Goal: Task Accomplishment & Management: Manage account settings

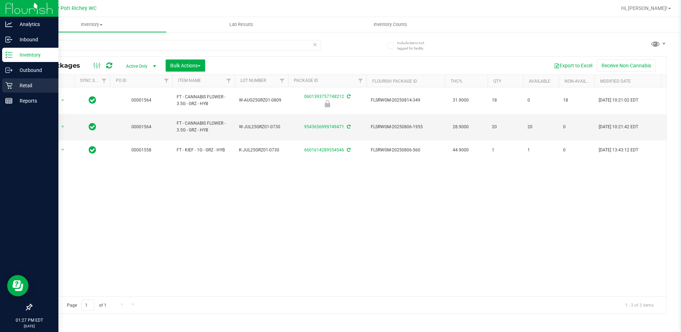
click at [30, 82] on p "Retail" at bounding box center [33, 85] width 43 height 9
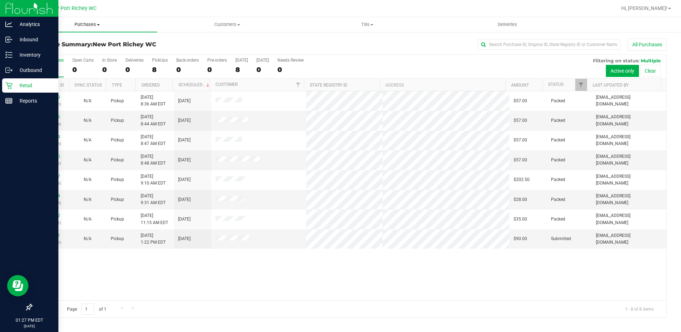
click at [99, 24] on span at bounding box center [98, 24] width 3 height 1
click at [57, 55] on span "Fulfillment" at bounding box center [39, 51] width 44 height 6
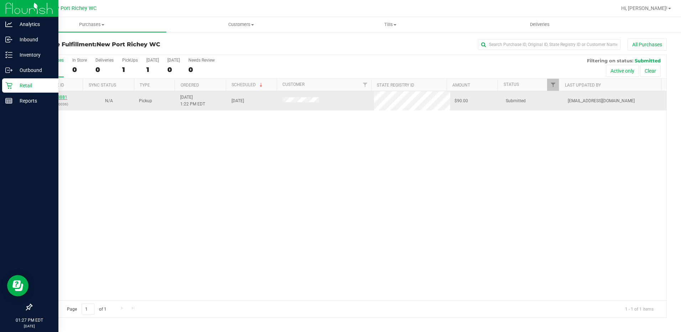
click at [58, 97] on link "11828881" at bounding box center [57, 97] width 20 height 5
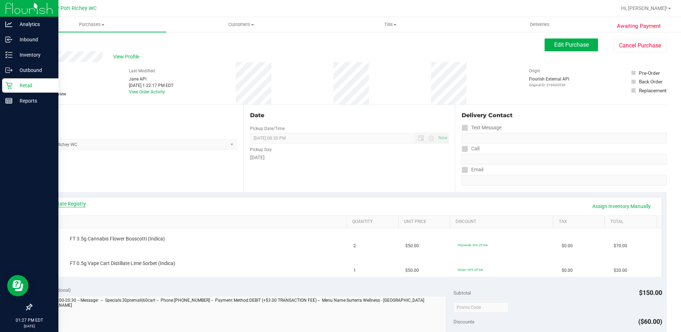
click at [64, 203] on link "View State Registry" at bounding box center [64, 203] width 43 height 7
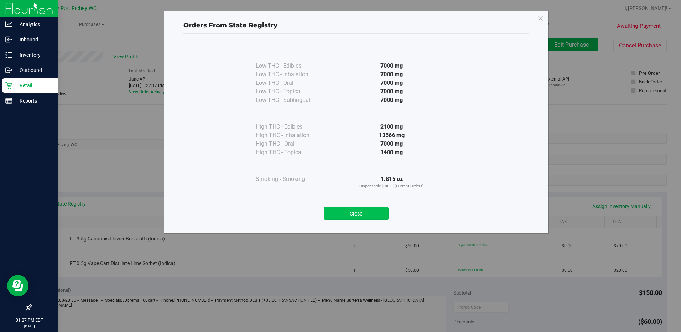
click at [356, 215] on button "Close" at bounding box center [356, 213] width 65 height 13
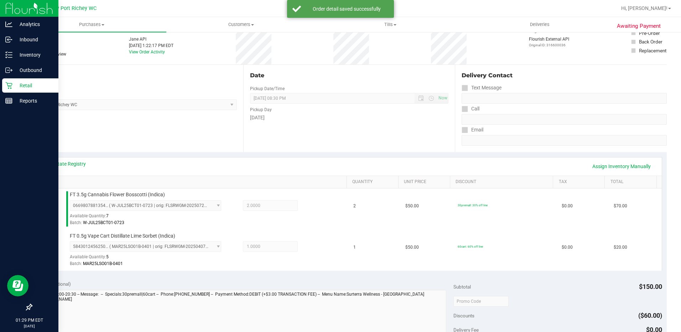
scroll to position [107, 0]
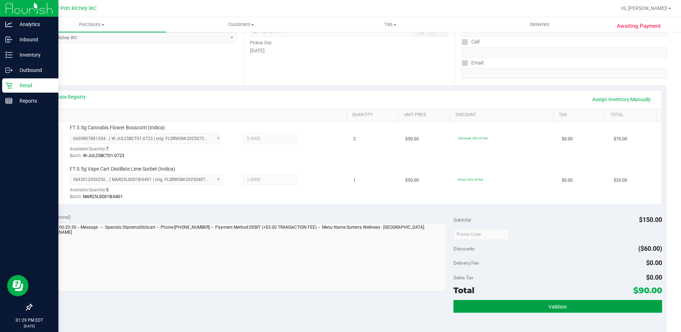
click at [549, 305] on span "Validate" at bounding box center [558, 307] width 18 height 6
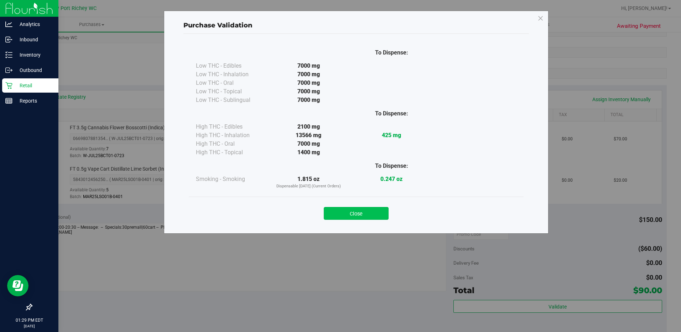
click at [370, 211] on button "Close" at bounding box center [356, 213] width 65 height 13
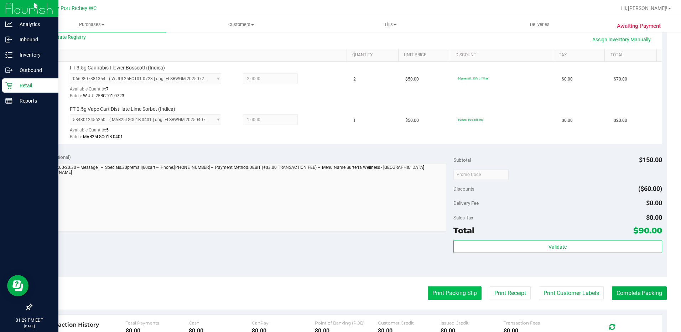
scroll to position [214, 0]
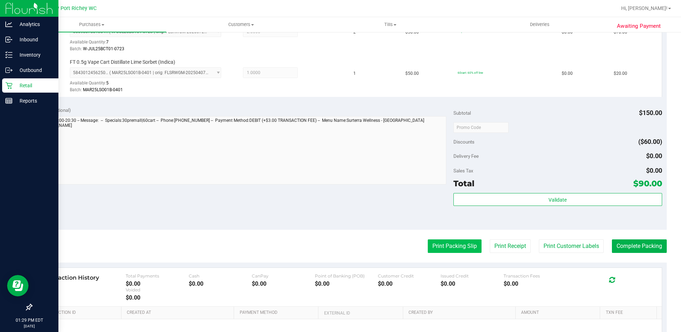
click at [435, 246] on button "Print Packing Slip" at bounding box center [455, 246] width 54 height 14
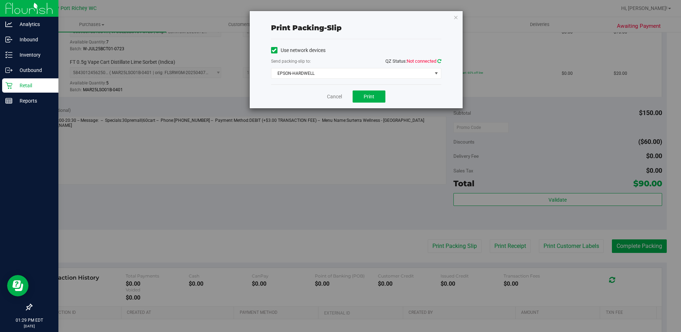
click at [441, 61] on icon at bounding box center [440, 61] width 4 height 5
click at [366, 97] on span "Print" at bounding box center [369, 97] width 11 height 6
click at [330, 97] on link "Cancel" at bounding box center [334, 96] width 15 height 7
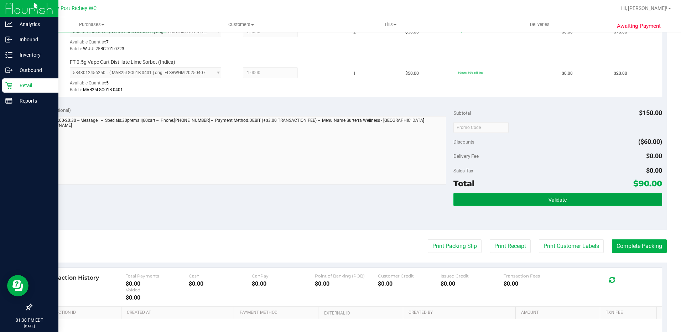
click at [554, 200] on span "Validate" at bounding box center [558, 200] width 18 height 6
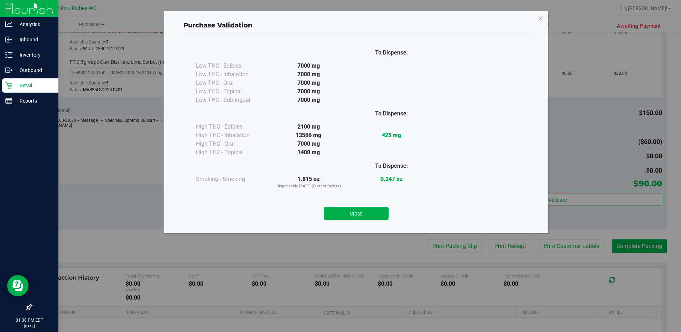
drag, startPoint x: 369, startPoint y: 212, endPoint x: 406, endPoint y: 221, distance: 38.5
click at [369, 213] on button "Close" at bounding box center [356, 213] width 65 height 13
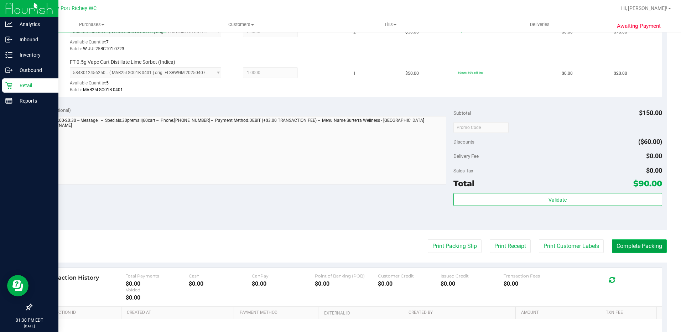
click at [639, 245] on button "Complete Packing" at bounding box center [639, 246] width 55 height 14
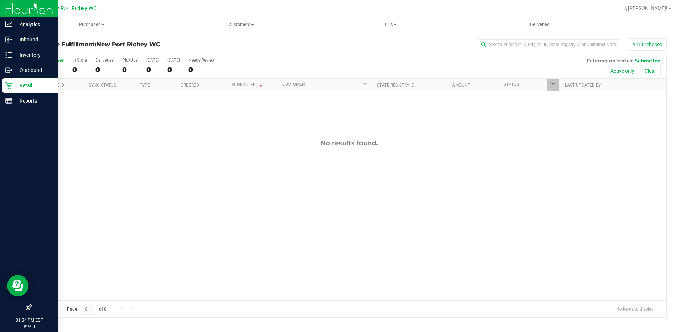
click at [7, 83] on icon at bounding box center [8, 85] width 7 height 7
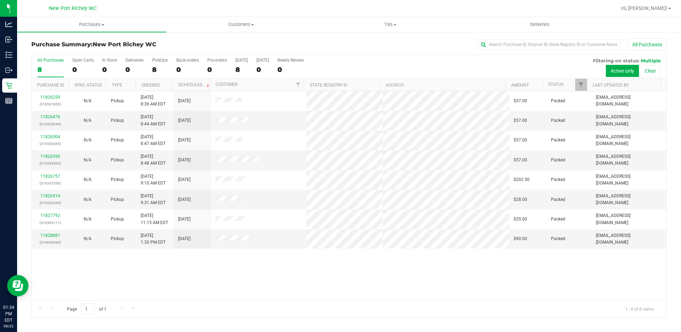
click at [269, 266] on div "11826259 (316507850) N/A Pickup [DATE] 8:36 AM EDT 8/22/2025 $57.00 Packed [EMA…" at bounding box center [349, 195] width 635 height 209
click at [102, 24] on span at bounding box center [103, 24] width 3 height 1
click at [60, 53] on span "Fulfillment" at bounding box center [39, 51] width 44 height 6
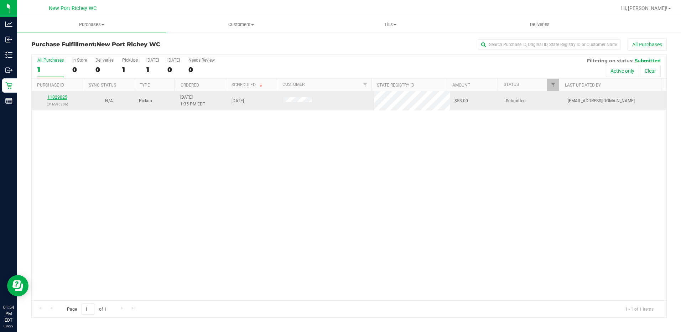
click at [57, 98] on link "11829025" at bounding box center [57, 97] width 20 height 5
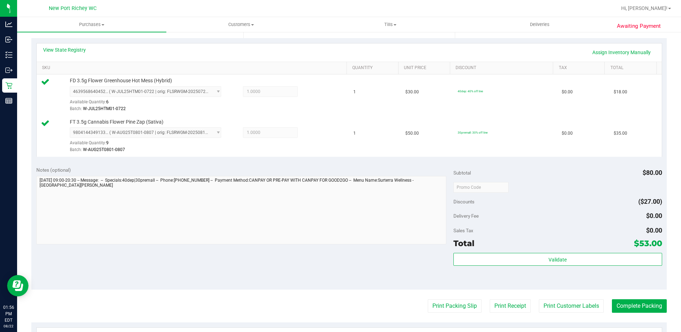
scroll to position [214, 0]
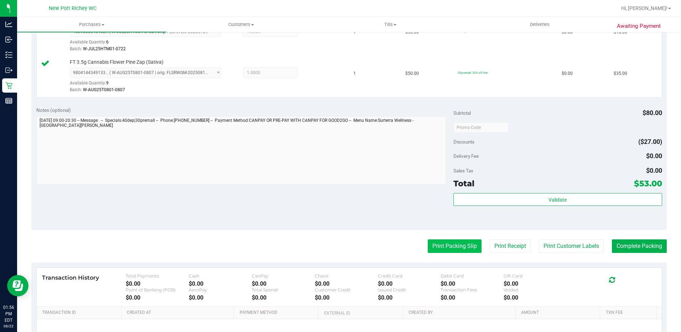
click at [454, 240] on button "Print Packing Slip" at bounding box center [455, 246] width 54 height 14
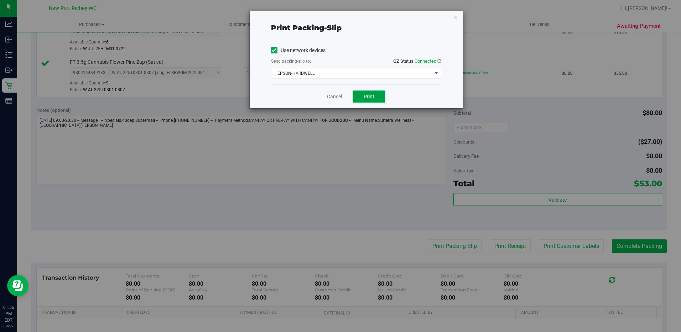
click at [366, 99] on span "Print" at bounding box center [369, 97] width 11 height 6
click at [338, 97] on link "Cancel" at bounding box center [334, 96] width 15 height 7
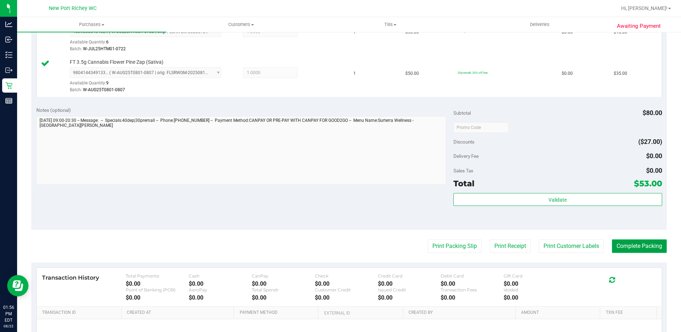
click at [629, 248] on button "Complete Packing" at bounding box center [639, 246] width 55 height 14
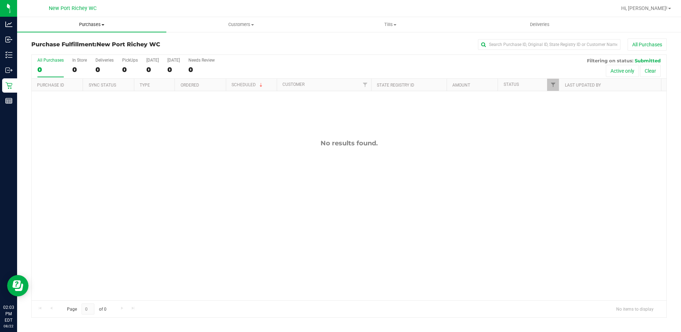
click at [103, 25] on span at bounding box center [103, 24] width 3 height 1
click at [63, 50] on li "Fulfillment" at bounding box center [91, 51] width 149 height 9
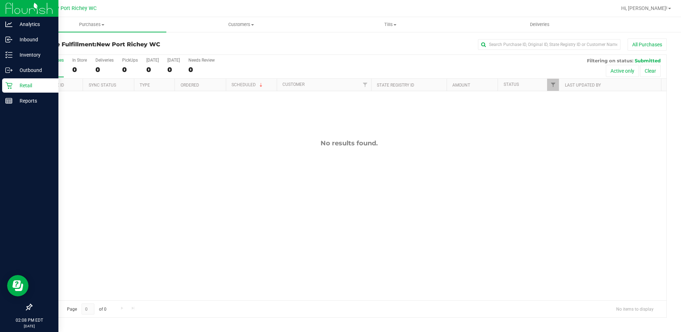
click at [36, 85] on p "Retail" at bounding box center [33, 85] width 43 height 9
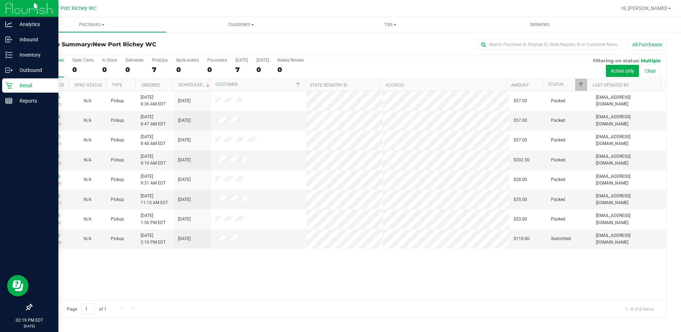
click at [21, 84] on p "Retail" at bounding box center [33, 85] width 43 height 9
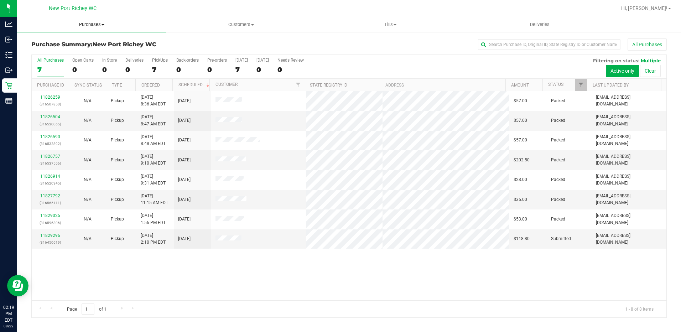
click at [97, 26] on span "Purchases" at bounding box center [91, 24] width 149 height 6
click at [67, 49] on li "Fulfillment" at bounding box center [91, 51] width 149 height 9
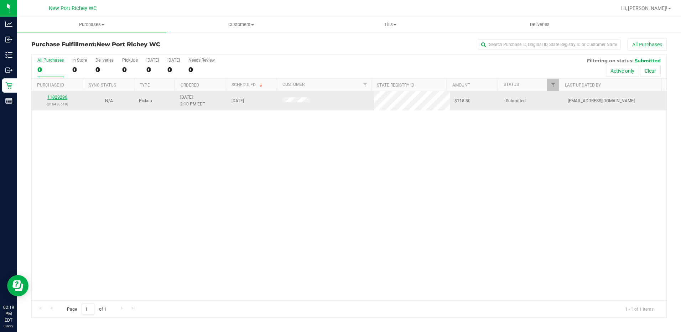
click at [57, 95] on link "11829296" at bounding box center [57, 97] width 20 height 5
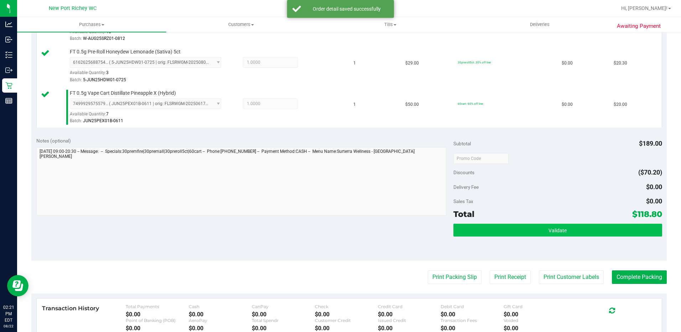
scroll to position [321, 0]
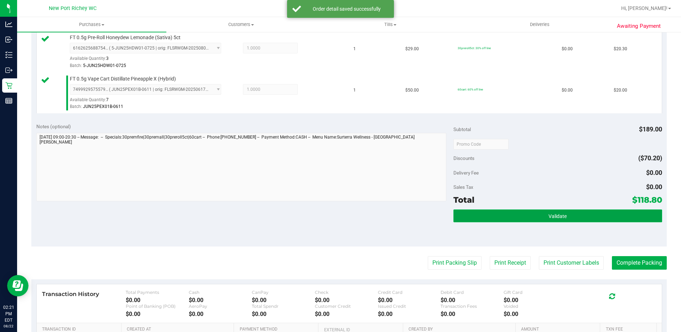
click at [513, 222] on button "Validate" at bounding box center [558, 216] width 209 height 13
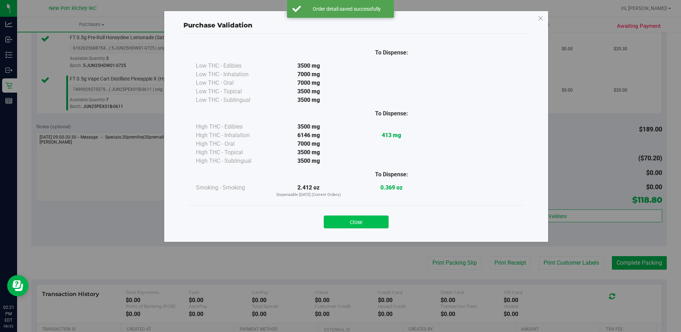
click at [347, 226] on button "Close" at bounding box center [356, 222] width 65 height 13
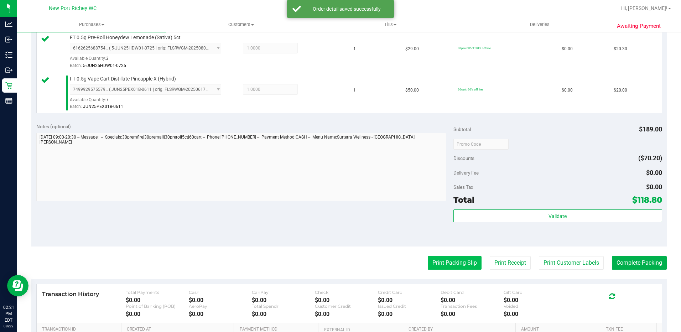
click at [438, 260] on button "Print Packing Slip" at bounding box center [455, 263] width 54 height 14
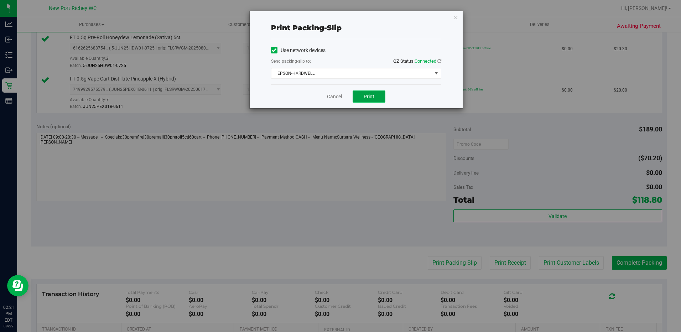
click at [377, 96] on button "Print" at bounding box center [369, 97] width 33 height 12
click at [334, 99] on link "Cancel" at bounding box center [334, 96] width 15 height 7
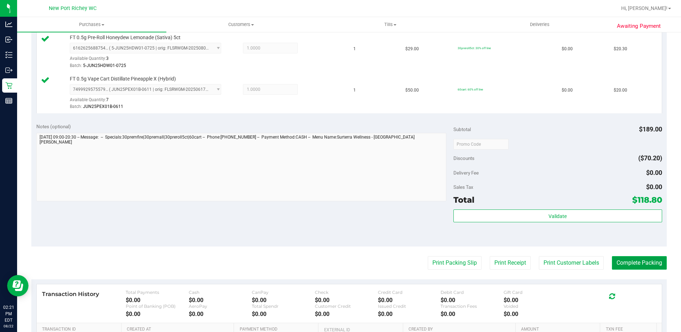
click at [612, 257] on button "Complete Packing" at bounding box center [639, 263] width 55 height 14
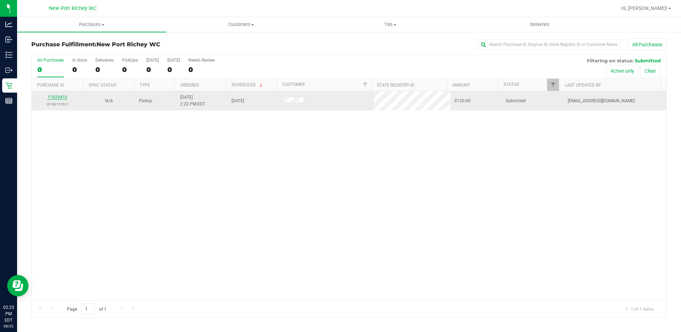
click at [59, 98] on link "11829410" at bounding box center [57, 97] width 20 height 5
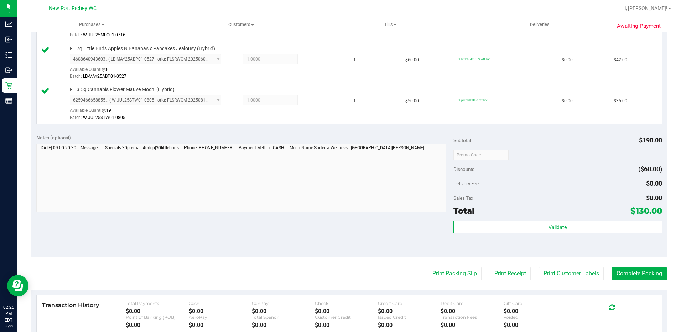
scroll to position [374, 0]
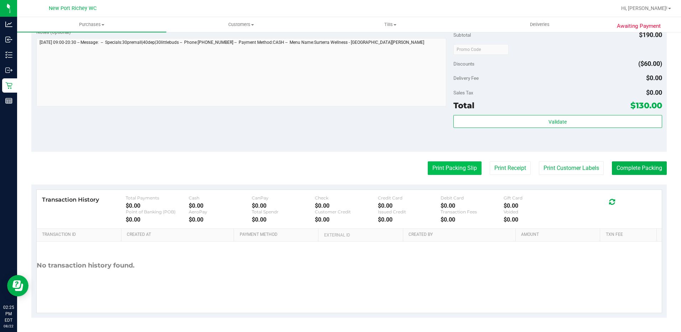
click at [461, 168] on button "Print Packing Slip" at bounding box center [455, 168] width 54 height 14
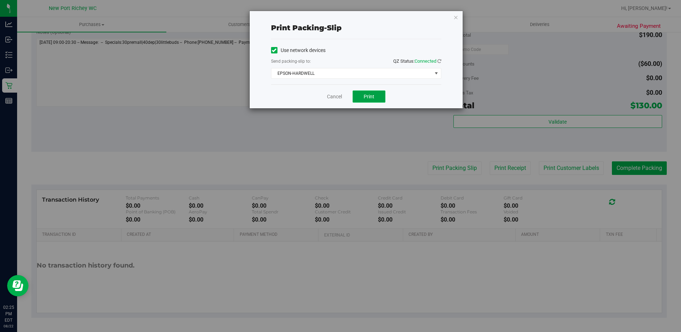
click at [367, 99] on span "Print" at bounding box center [369, 97] width 11 height 6
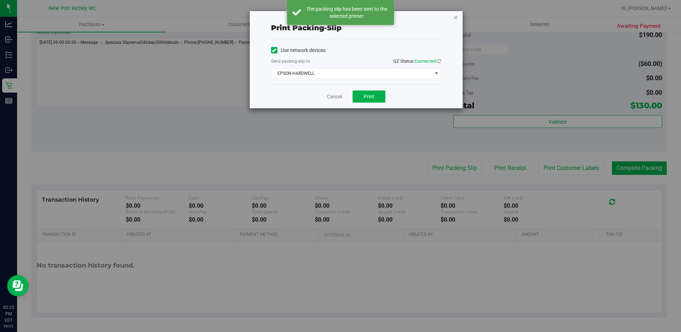
click at [454, 16] on icon "button" at bounding box center [456, 17] width 5 height 9
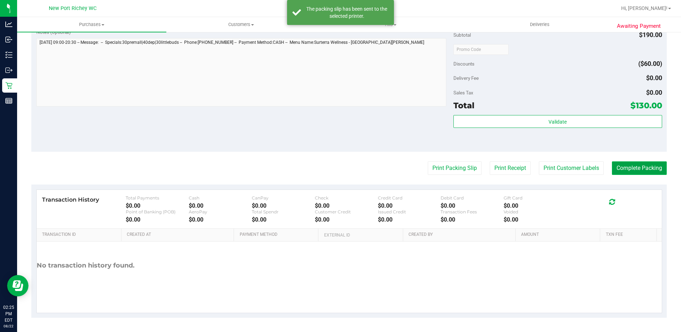
click at [630, 166] on button "Complete Packing" at bounding box center [639, 168] width 55 height 14
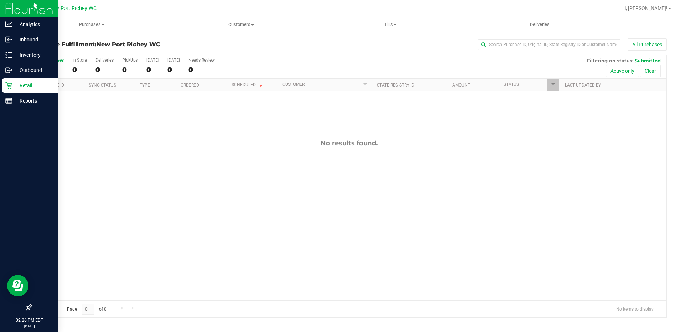
click at [17, 81] on div "Retail" at bounding box center [30, 85] width 56 height 14
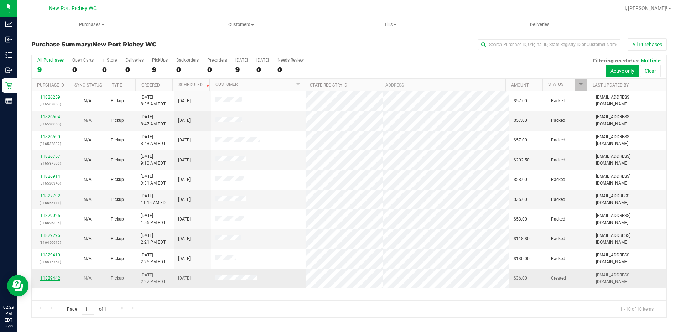
click at [54, 279] on link "11829442" at bounding box center [50, 278] width 20 height 5
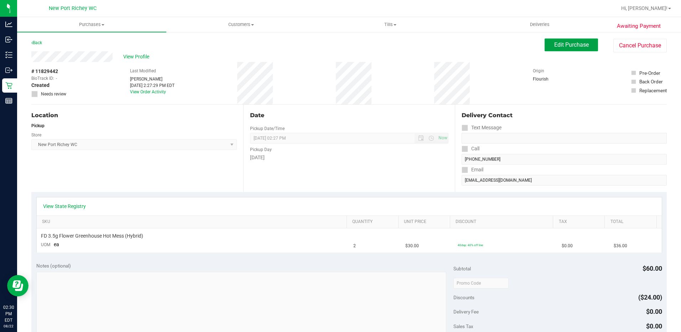
click at [567, 41] on button "Edit Purchase" at bounding box center [571, 44] width 53 height 13
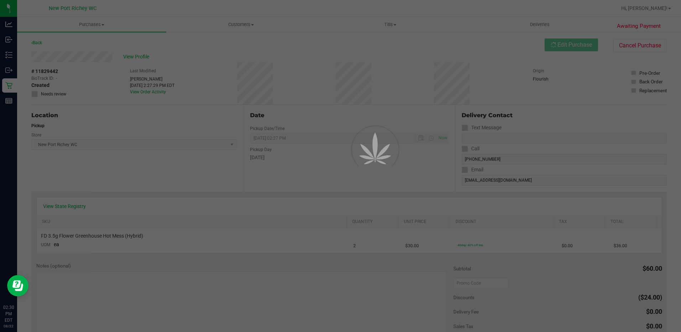
drag, startPoint x: 507, startPoint y: 180, endPoint x: 535, endPoint y: 331, distance: 153.9
click at [539, 331] on div at bounding box center [340, 166] width 681 height 332
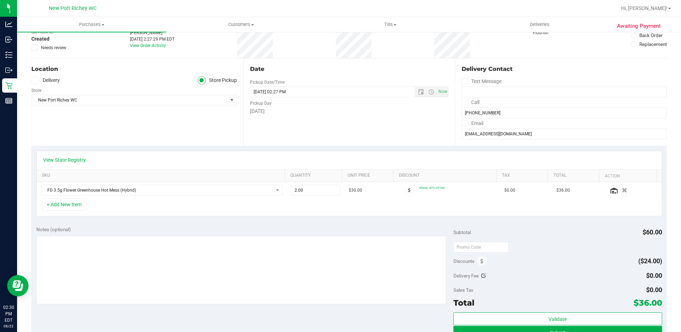
scroll to position [107, 0]
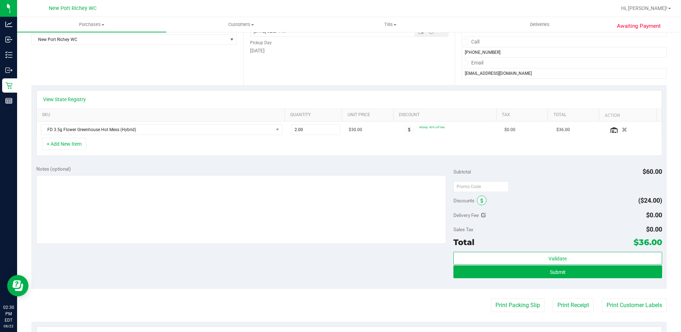
click at [481, 201] on icon at bounding box center [482, 200] width 3 height 5
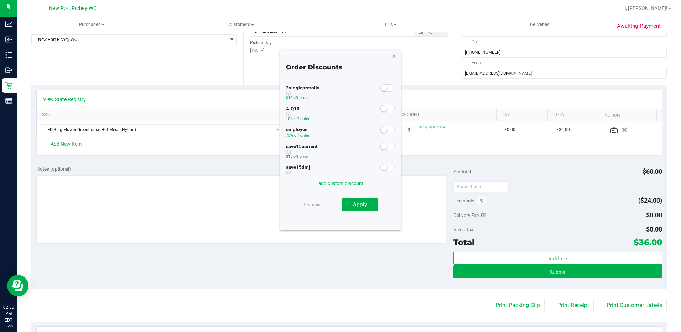
click at [381, 131] on small at bounding box center [384, 130] width 6 height 6
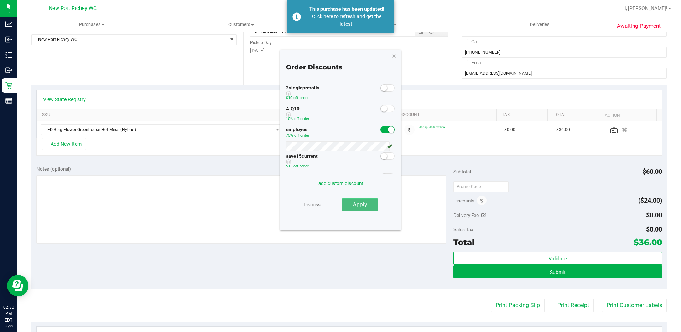
click at [359, 203] on span "Apply" at bounding box center [360, 204] width 14 height 6
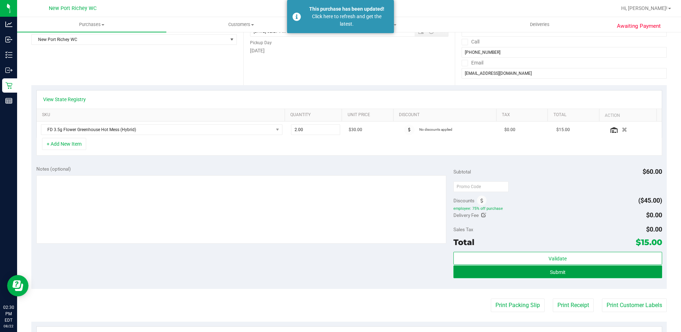
click at [516, 272] on button "Submit" at bounding box center [558, 271] width 209 height 13
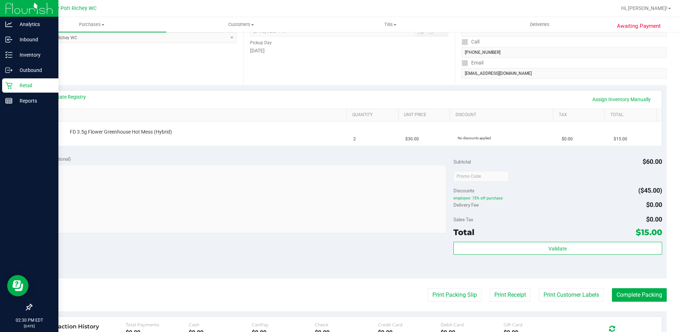
drag, startPoint x: 35, startPoint y: 89, endPoint x: 31, endPoint y: 88, distance: 3.7
click at [34, 89] on p "Retail" at bounding box center [33, 85] width 43 height 9
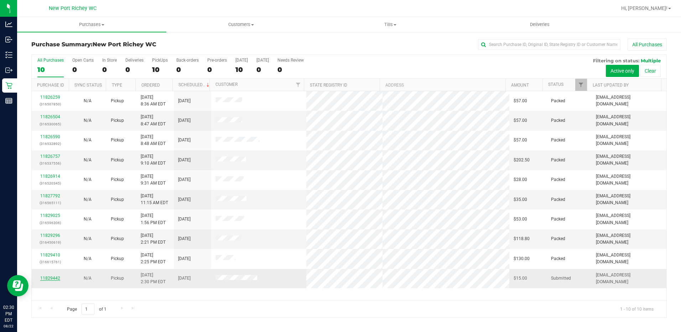
click at [53, 276] on link "11829442" at bounding box center [50, 278] width 20 height 5
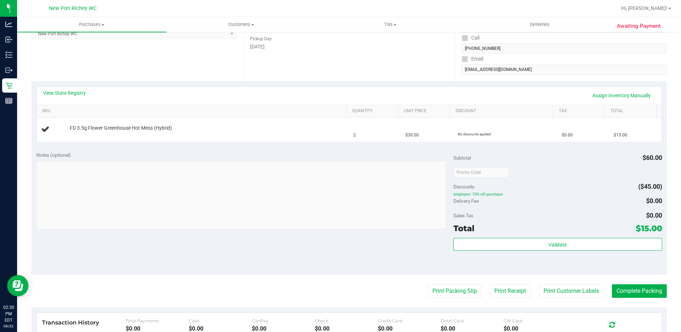
scroll to position [107, 0]
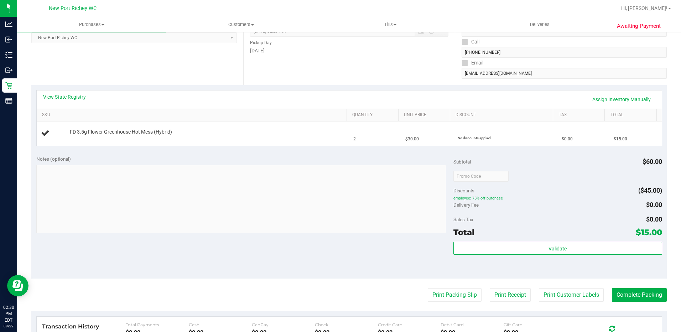
click at [424, 198] on div "Notes (optional) Subtotal $60.00 Discounts ($45.00) employee: 75% off purchase …" at bounding box center [349, 214] width 636 height 128
drag, startPoint x: 462, startPoint y: 197, endPoint x: 512, endPoint y: 192, distance: 49.8
click at [512, 192] on div "Subtotal $60.00 Discounts ($45.00) employee: 75% off purchase Delivery Fee $0.0…" at bounding box center [558, 214] width 209 height 119
click at [511, 192] on div "Discounts ($45.00)" at bounding box center [558, 190] width 209 height 13
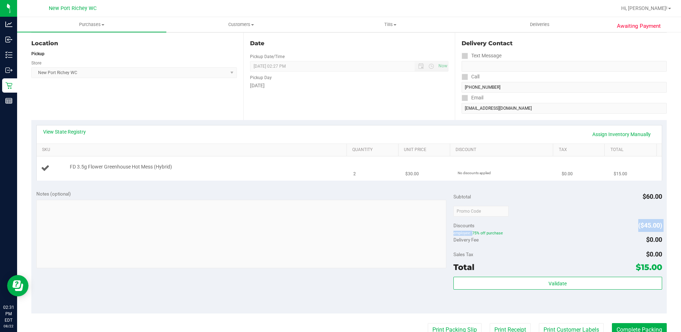
scroll to position [0, 0]
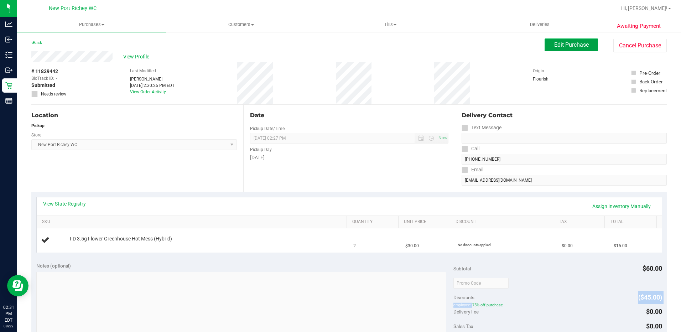
click at [557, 45] on span "Edit Purchase" at bounding box center [571, 44] width 35 height 7
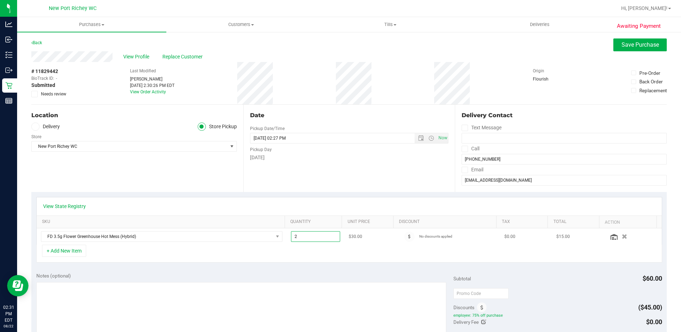
click at [306, 235] on span "2.00 2" at bounding box center [315, 236] width 49 height 11
click at [308, 234] on input "2" at bounding box center [316, 237] width 48 height 10
type input "1"
type input "1.00"
click at [617, 41] on button "Save Purchase" at bounding box center [640, 44] width 53 height 13
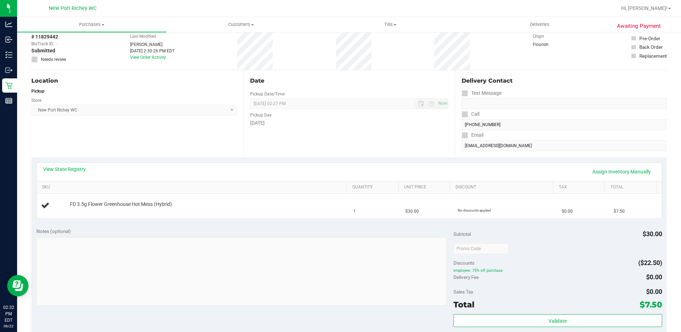
scroll to position [107, 0]
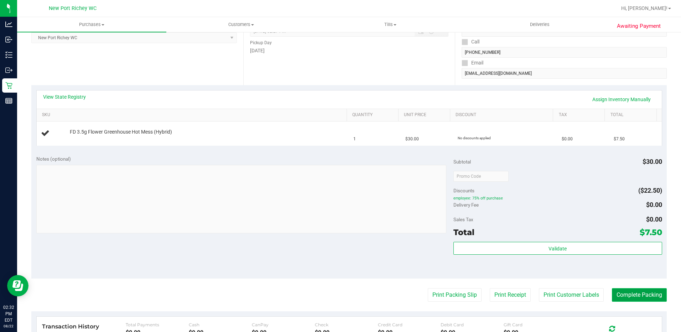
click at [637, 295] on button "Complete Packing" at bounding box center [639, 295] width 55 height 14
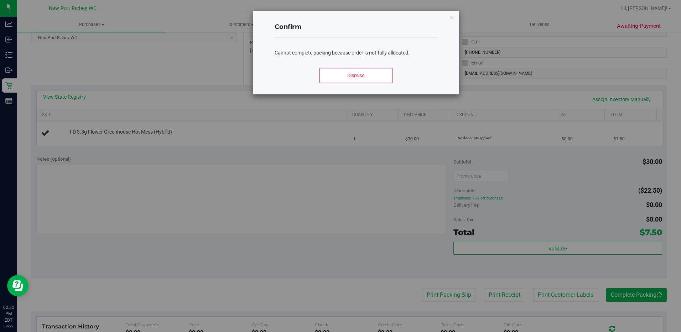
click at [448, 18] on div "Confirm Cannot complete packing because order is not fully allocated. Dismiss" at bounding box center [355, 52] width 205 height 83
click at [453, 17] on icon "Close modal" at bounding box center [452, 17] width 5 height 9
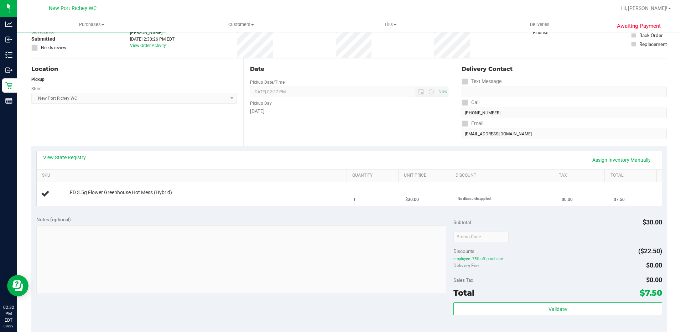
scroll to position [0, 0]
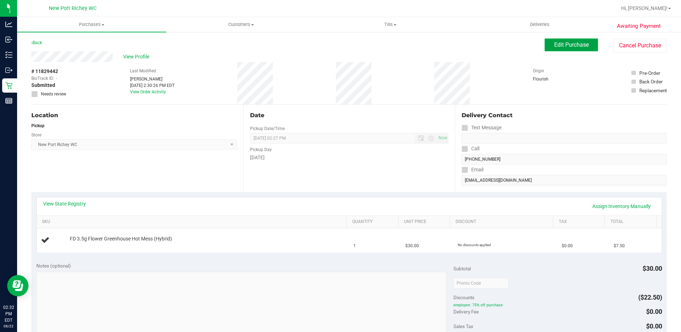
click at [561, 44] on span "Edit Purchase" at bounding box center [571, 44] width 35 height 7
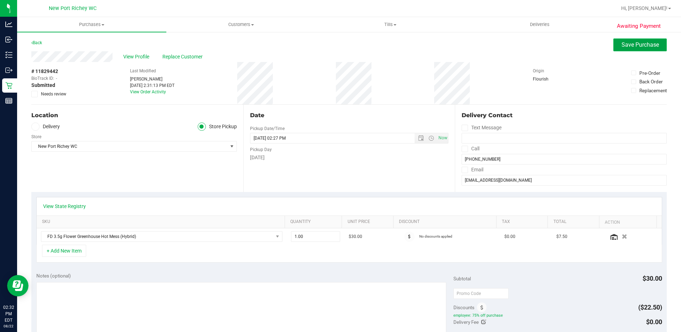
click at [622, 48] on span "Save Purchase" at bounding box center [640, 44] width 37 height 7
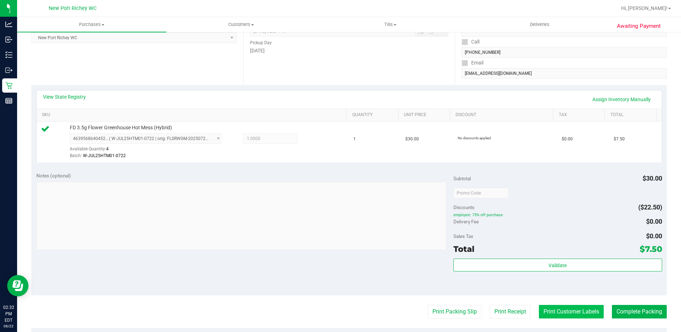
scroll to position [249, 0]
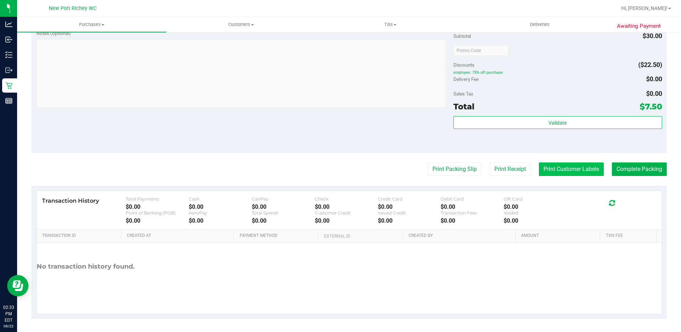
click at [554, 170] on button "Print Customer Labels" at bounding box center [571, 169] width 65 height 14
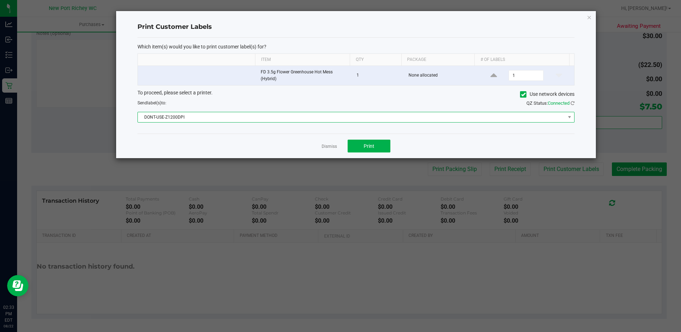
click at [303, 115] on span "DONT-USE-Z1200DPI" at bounding box center [352, 117] width 428 height 10
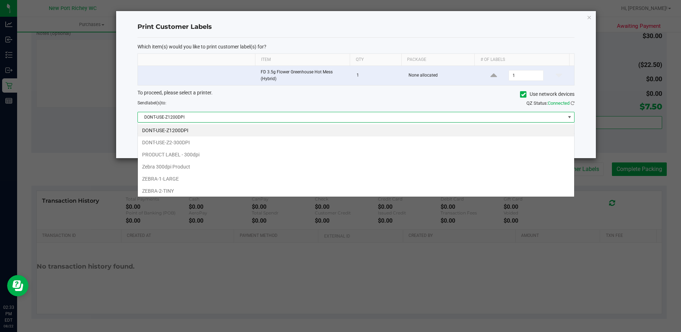
scroll to position [11, 437]
click at [269, 226] on ngb-modal-window "Print Customer Labels Which item(s) would you like to print customer label(s) f…" at bounding box center [343, 166] width 687 height 332
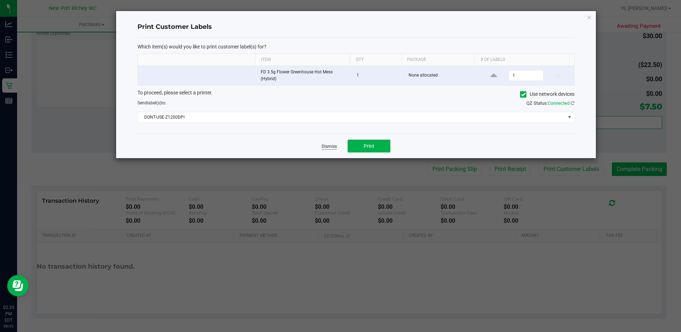
click at [326, 145] on link "Dismiss" at bounding box center [329, 147] width 15 height 6
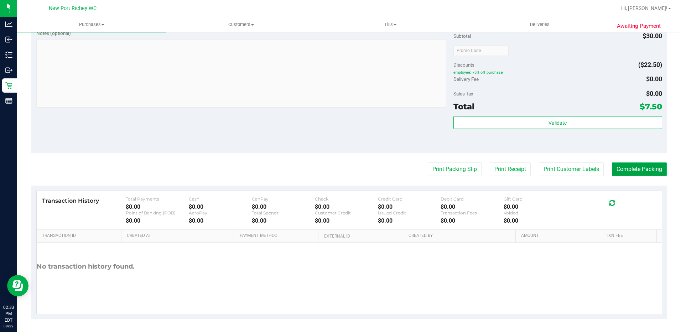
drag, startPoint x: 629, startPoint y: 168, endPoint x: 308, endPoint y: 150, distance: 321.2
click at [628, 168] on button "Complete Packing" at bounding box center [639, 169] width 55 height 14
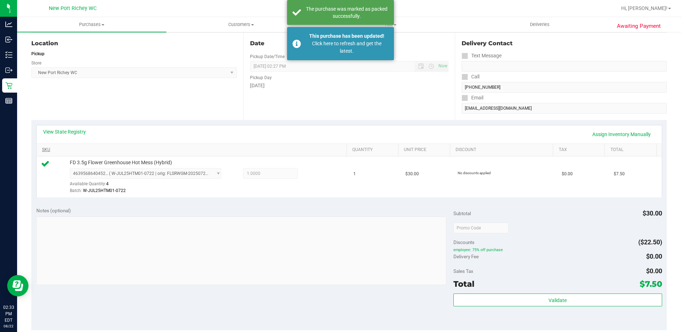
scroll to position [71, 0]
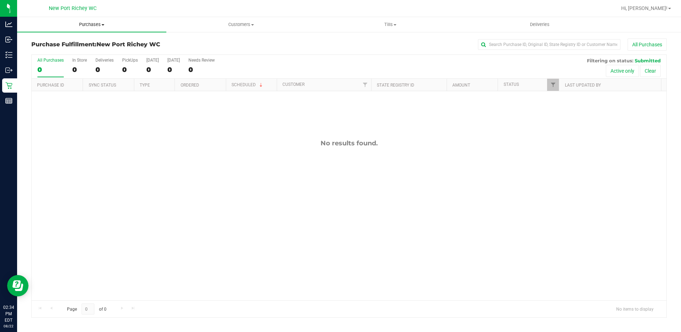
click at [103, 24] on span at bounding box center [103, 24] width 3 height 1
click at [58, 49] on span "Fulfillment" at bounding box center [39, 51] width 44 height 6
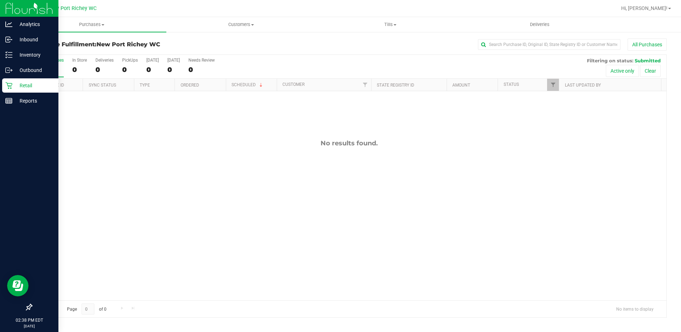
click at [23, 86] on p "Retail" at bounding box center [33, 85] width 43 height 9
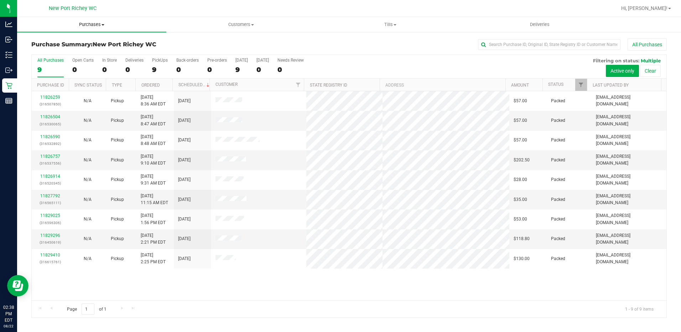
click at [103, 24] on span at bounding box center [103, 24] width 3 height 1
click at [53, 51] on span "Fulfillment" at bounding box center [39, 51] width 44 height 6
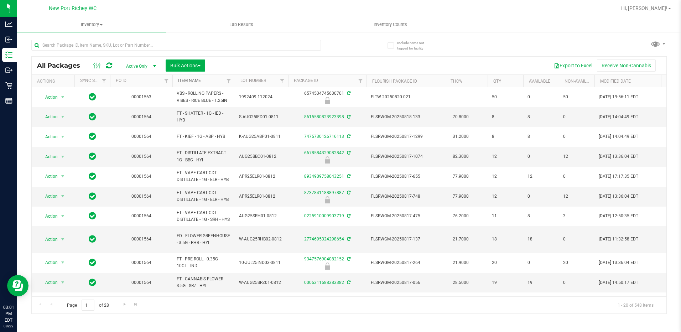
click at [194, 83] on link "Item Name" at bounding box center [189, 80] width 23 height 5
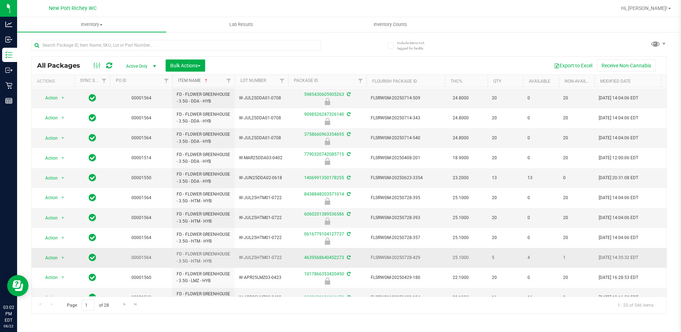
scroll to position [194, 0]
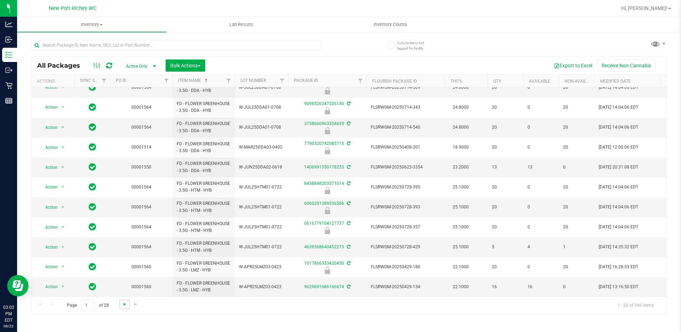
click at [126, 305] on span "Go to the next page" at bounding box center [125, 304] width 6 height 6
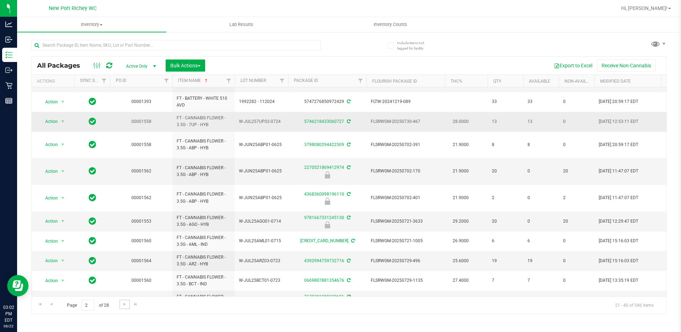
scroll to position [214, 0]
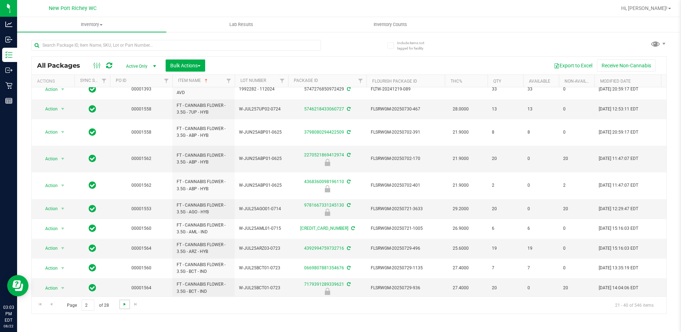
click at [124, 304] on span "Go to the next page" at bounding box center [125, 304] width 6 height 6
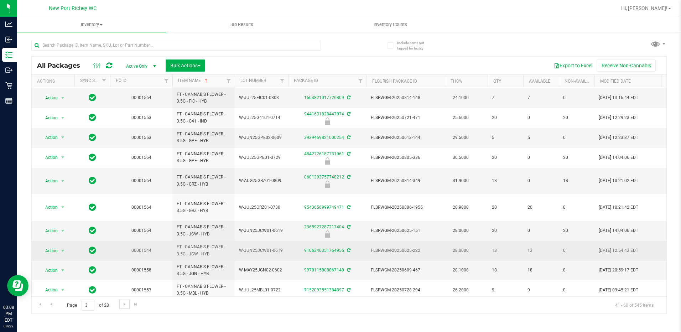
scroll to position [194, 0]
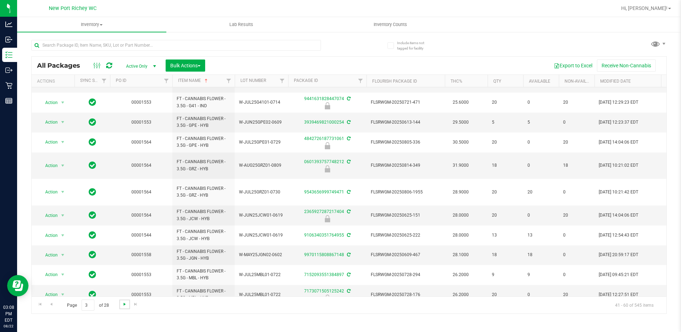
click at [124, 305] on span "Go to the next page" at bounding box center [125, 304] width 6 height 6
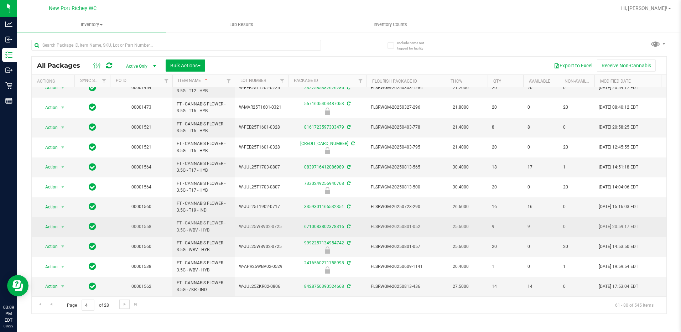
scroll to position [193, 0]
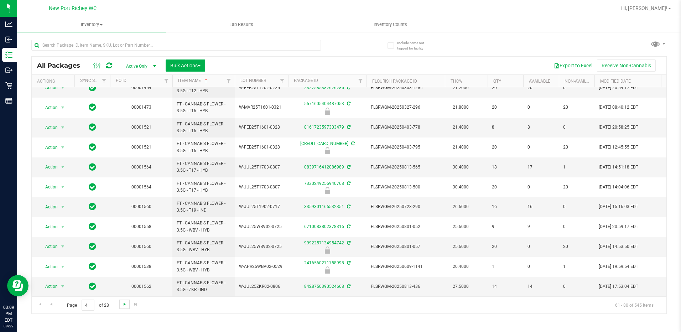
click at [124, 305] on span "Go to the next page" at bounding box center [125, 304] width 6 height 6
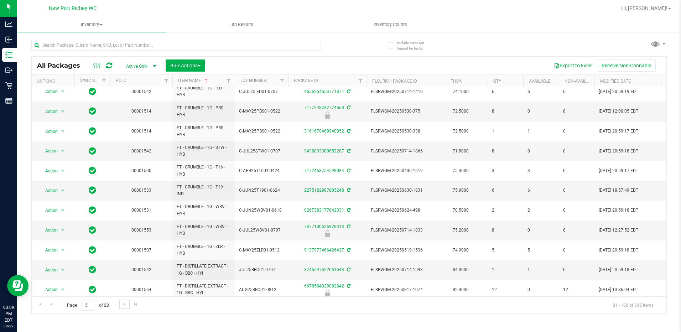
scroll to position [199, 0]
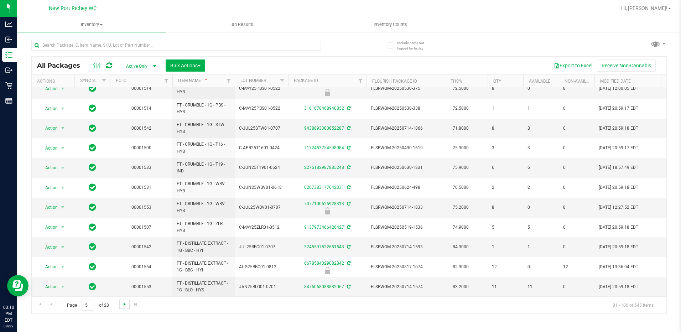
click at [123, 306] on span "Go to the next page" at bounding box center [125, 304] width 6 height 6
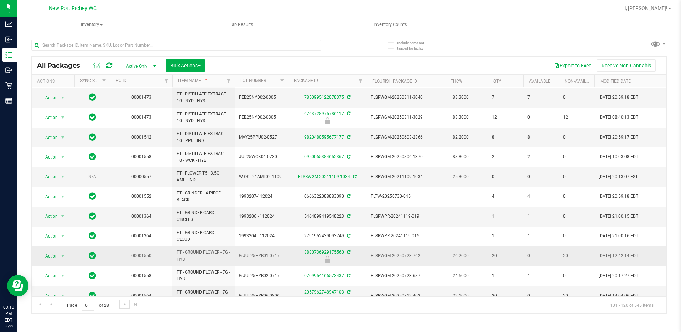
scroll to position [193, 0]
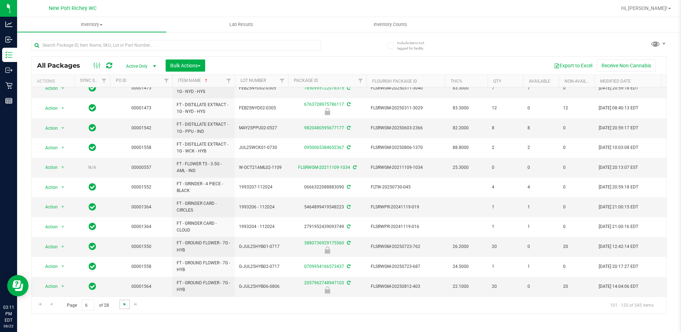
click at [125, 304] on span "Go to the next page" at bounding box center [125, 304] width 6 height 6
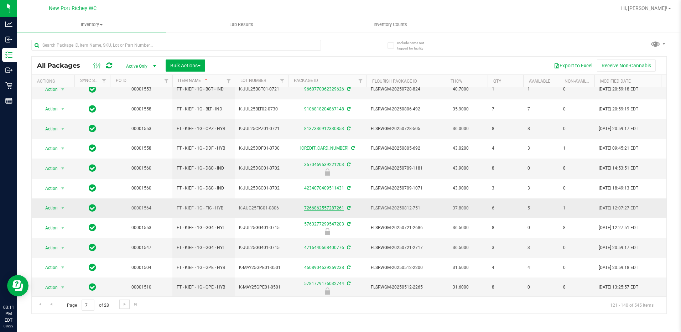
scroll to position [220, 0]
click at [124, 303] on span "Go to the next page" at bounding box center [125, 304] width 6 height 6
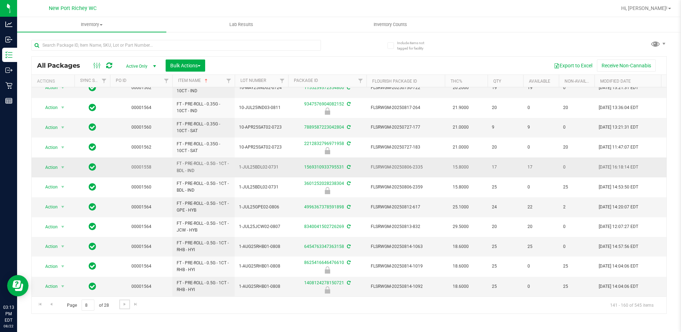
scroll to position [193, 0]
click at [124, 305] on span "Go to the next page" at bounding box center [125, 304] width 6 height 6
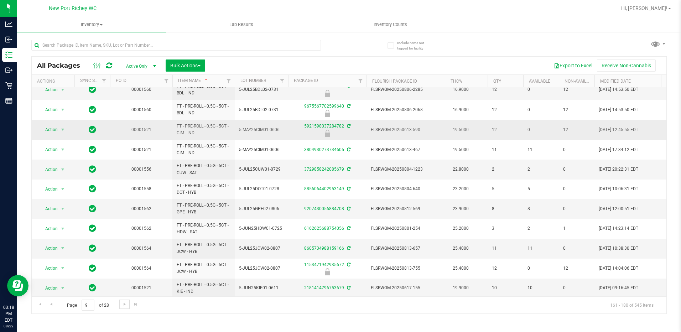
scroll to position [194, 0]
click at [124, 306] on span "Go to the next page" at bounding box center [125, 304] width 6 height 6
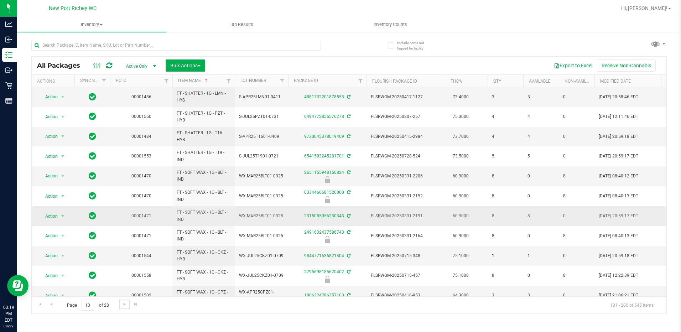
scroll to position [192, 0]
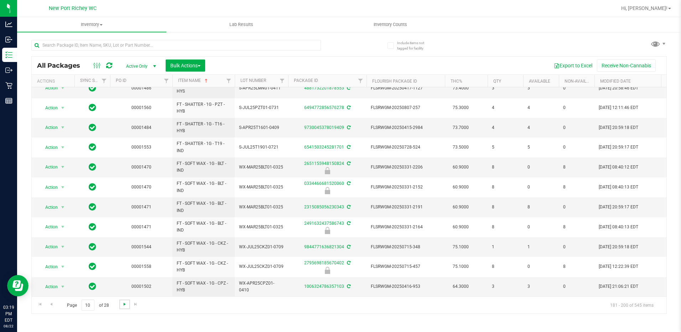
click at [124, 306] on span "Go to the next page" at bounding box center [125, 304] width 6 height 6
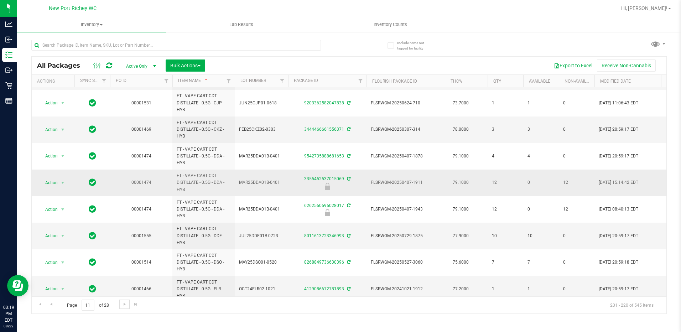
scroll to position [280, 0]
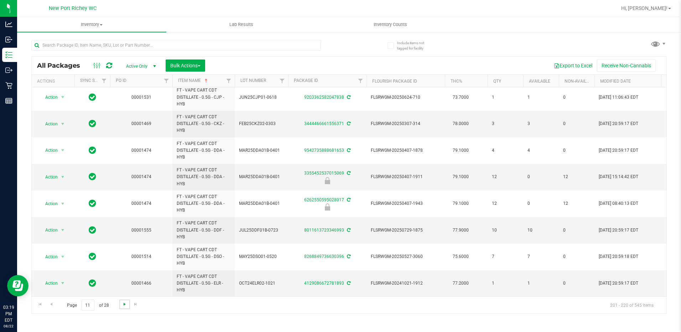
click at [125, 305] on span "Go to the next page" at bounding box center [125, 304] width 6 height 6
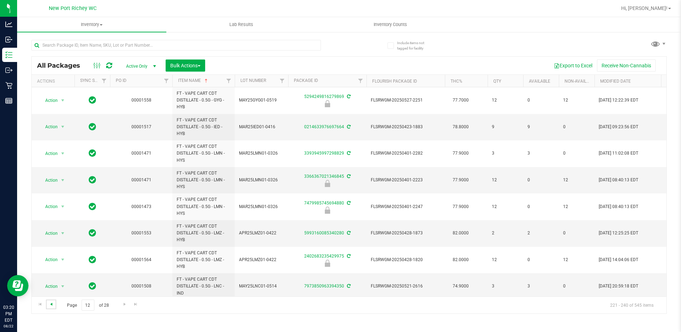
click at [53, 304] on span "Go to the previous page" at bounding box center [51, 304] width 6 height 6
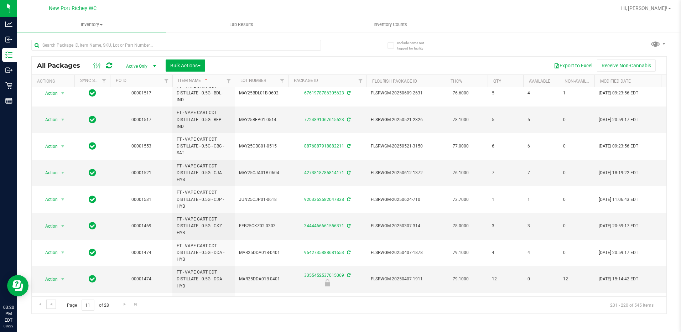
scroll to position [280, 0]
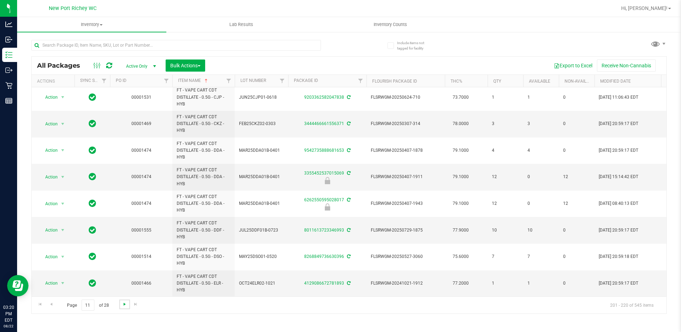
click at [123, 304] on span "Go to the next page" at bounding box center [125, 304] width 6 height 6
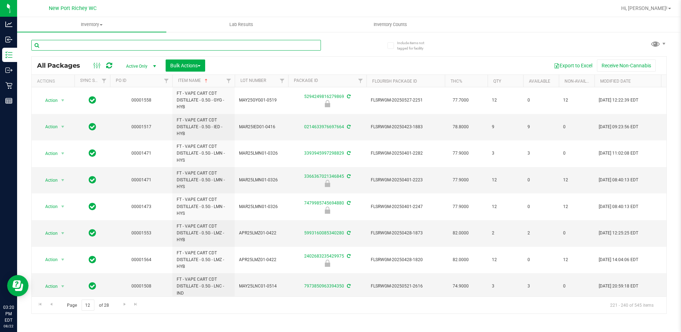
click at [135, 46] on input "text" at bounding box center [176, 45] width 290 height 11
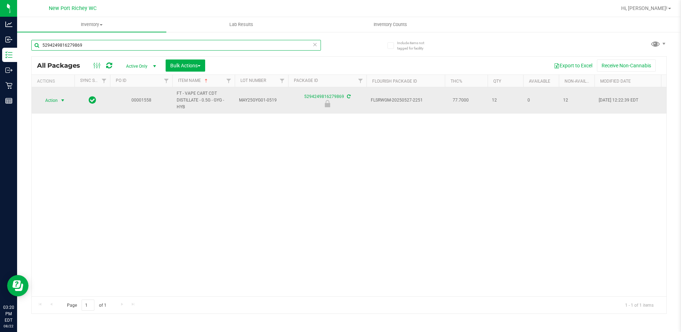
type input "5294249816279869"
click at [62, 100] on span "select" at bounding box center [63, 101] width 6 height 6
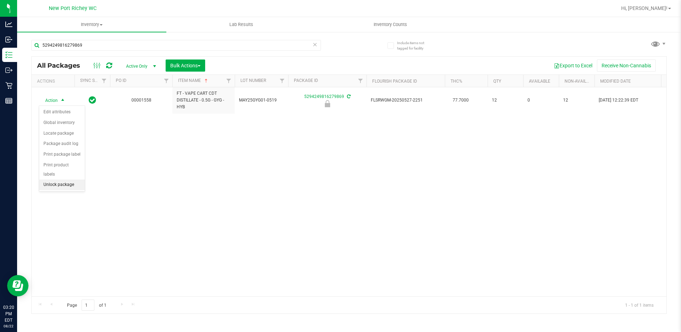
click at [67, 180] on li "Unlock package" at bounding box center [62, 185] width 46 height 11
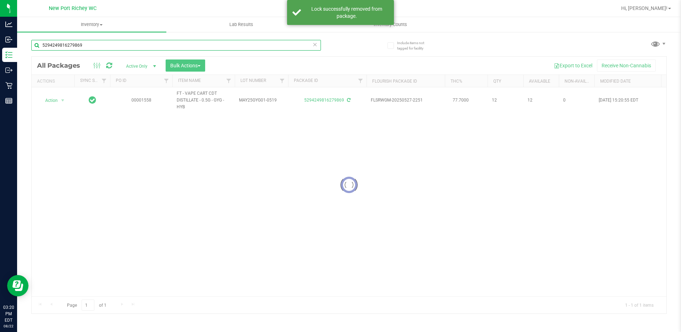
click at [109, 47] on input "5294249816279869" at bounding box center [176, 45] width 290 height 11
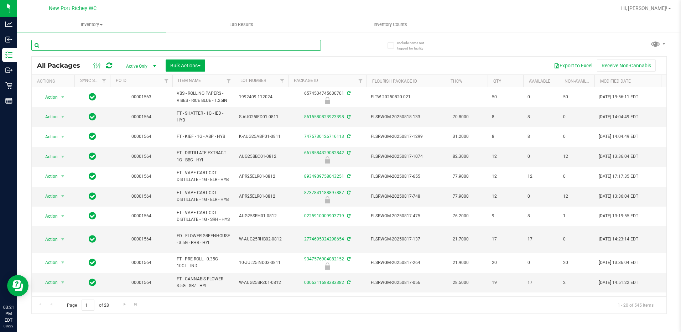
click at [100, 46] on input "text" at bounding box center [176, 45] width 290 height 11
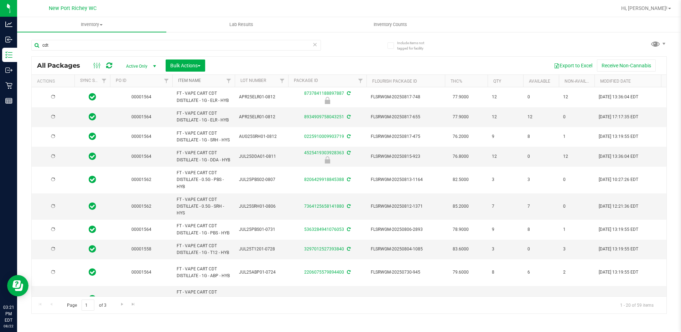
click at [191, 79] on link "Item Name" at bounding box center [189, 80] width 23 height 5
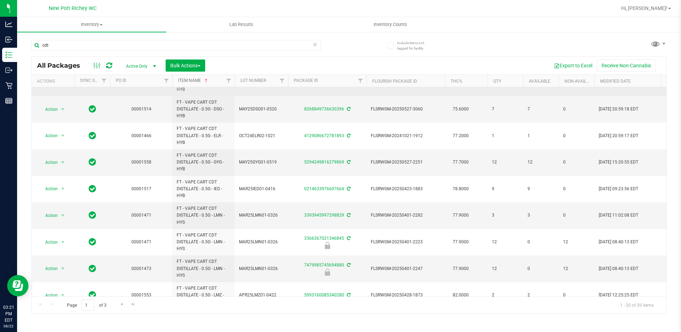
scroll to position [327, 0]
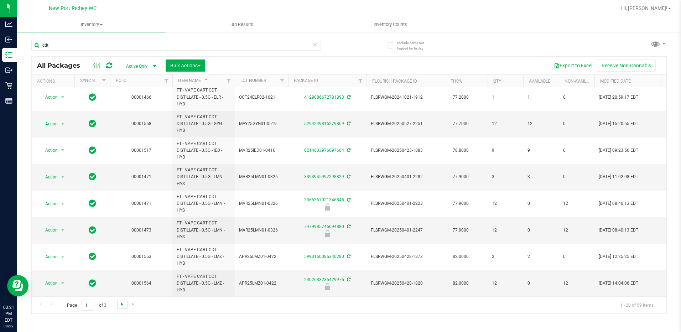
click at [121, 304] on span "Go to the next page" at bounding box center [122, 304] width 6 height 6
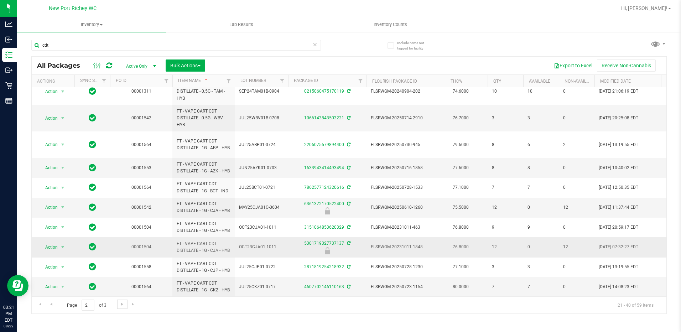
scroll to position [294, 0]
click at [126, 305] on link "Go to the next page" at bounding box center [122, 305] width 10 height 10
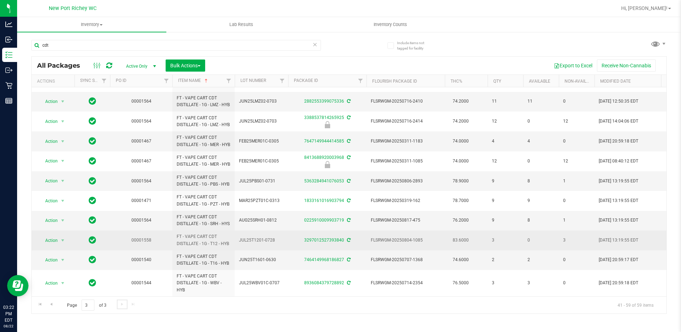
scroll to position [227, 0]
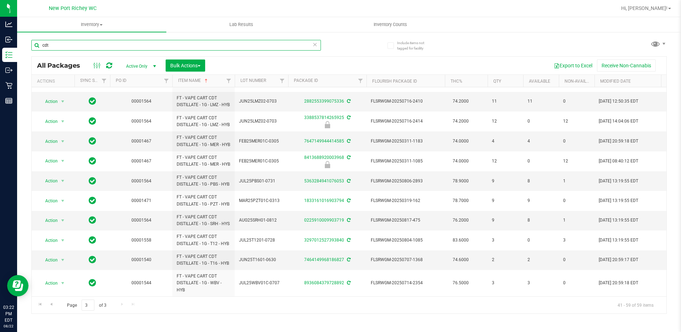
click at [70, 45] on input "cdt" at bounding box center [176, 45] width 290 height 11
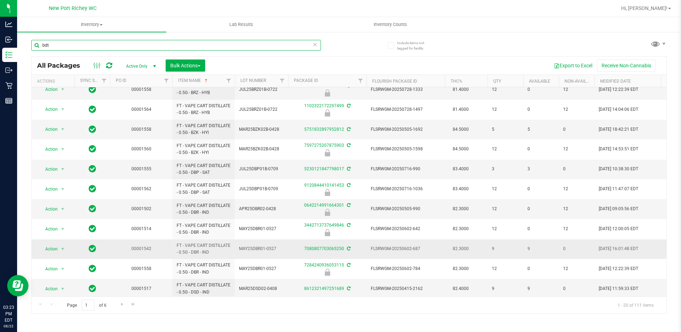
scroll to position [194, 0]
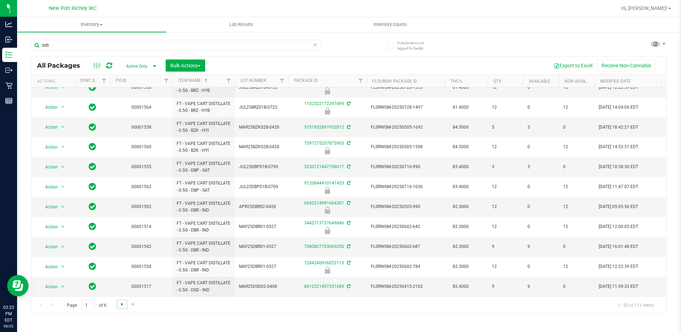
click at [122, 304] on span "Go to the next page" at bounding box center [122, 304] width 6 height 6
click at [122, 303] on span "Go to the next page" at bounding box center [122, 304] width 6 height 6
click at [124, 303] on span "Go to the next page" at bounding box center [122, 304] width 6 height 6
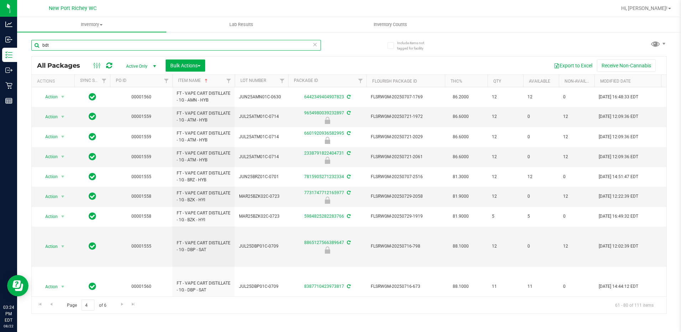
click at [76, 47] on input "bdt" at bounding box center [176, 45] width 290 height 11
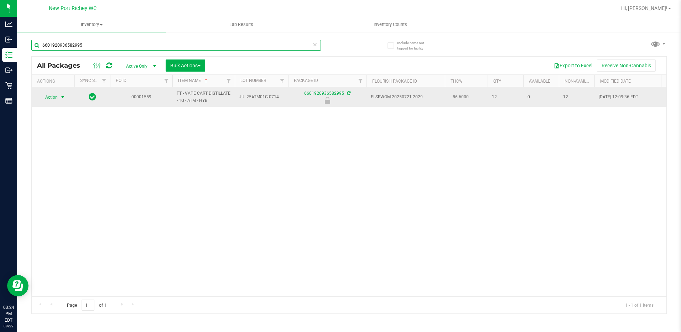
type input "6601920936582995"
click at [59, 94] on span "select" at bounding box center [62, 97] width 9 height 10
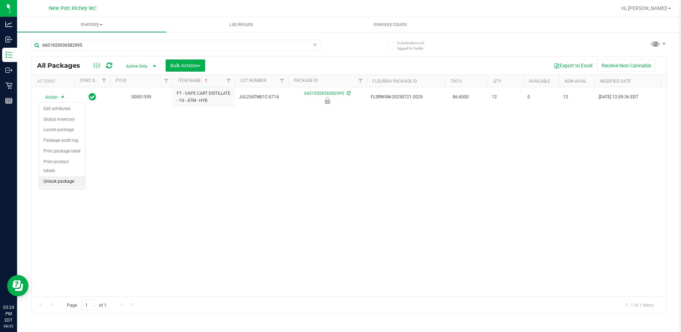
click at [63, 176] on li "Unlock package" at bounding box center [62, 181] width 46 height 11
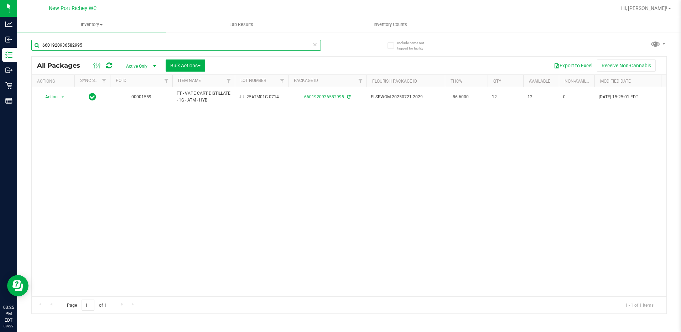
click at [83, 45] on input "6601920936582995" at bounding box center [176, 45] width 290 height 11
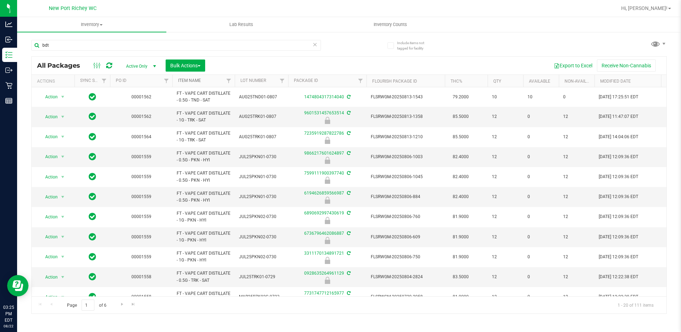
click at [187, 81] on link "Item Name" at bounding box center [189, 80] width 23 height 5
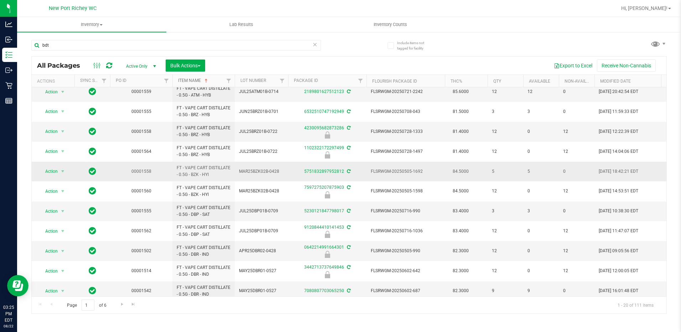
scroll to position [194, 0]
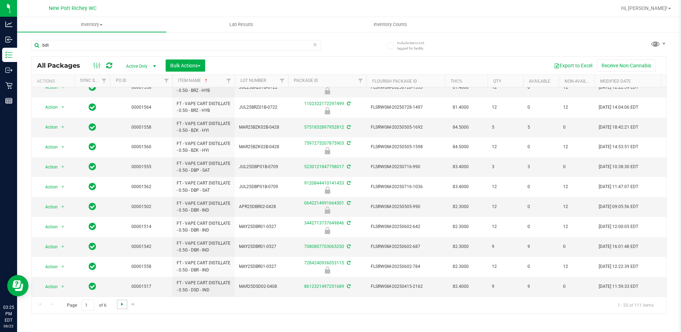
click at [123, 304] on span "Go to the next page" at bounding box center [122, 304] width 6 height 6
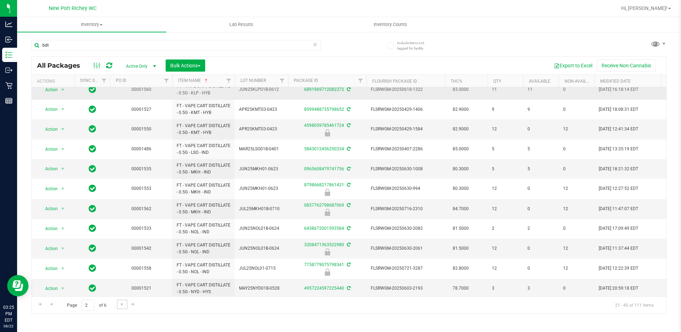
scroll to position [194, 0]
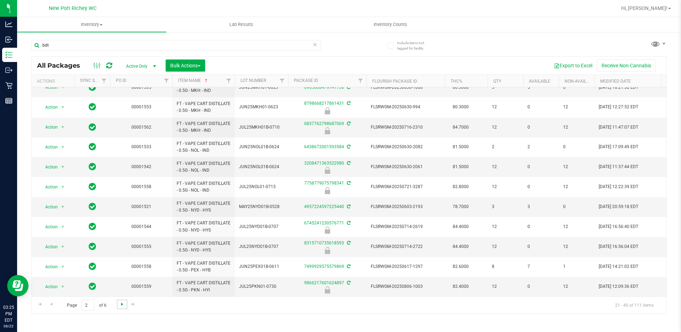
click at [122, 306] on span "Go to the next page" at bounding box center [122, 304] width 6 height 6
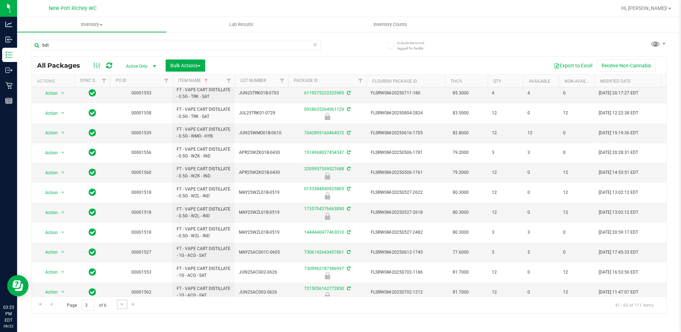
scroll to position [194, 0]
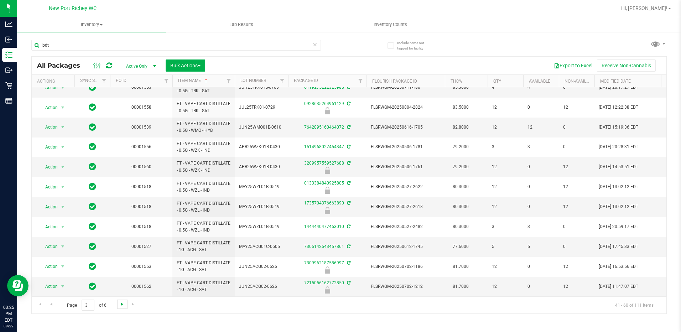
click at [122, 306] on span "Go to the next page" at bounding box center [122, 304] width 6 height 6
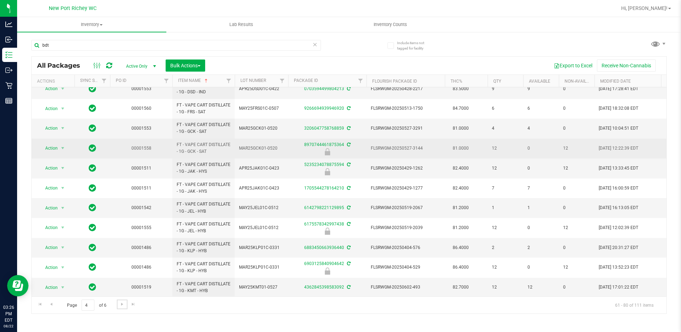
scroll to position [234, 0]
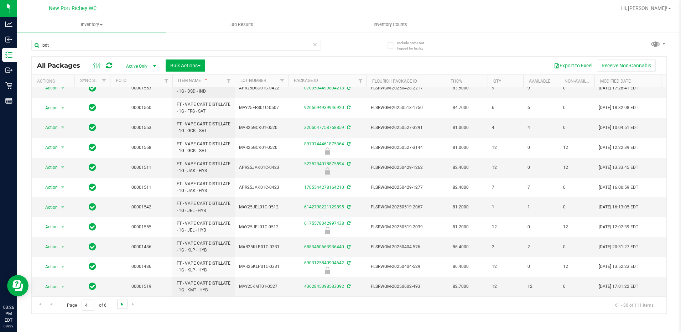
click at [121, 303] on span "Go to the next page" at bounding box center [122, 304] width 6 height 6
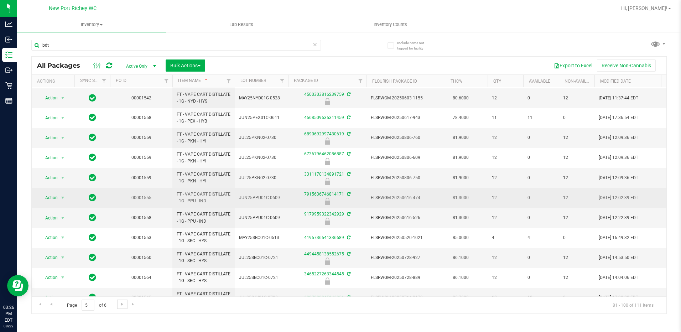
scroll to position [194, 0]
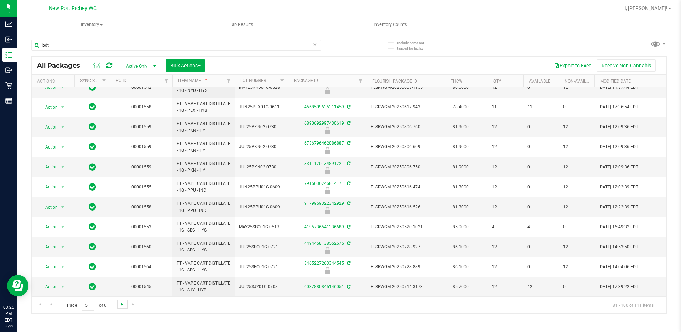
click at [122, 306] on span "Go to the next page" at bounding box center [122, 304] width 6 height 6
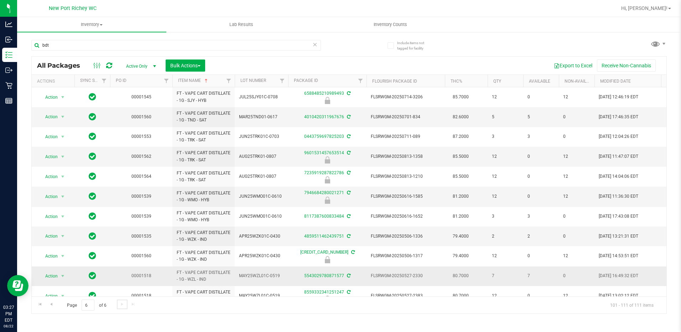
scroll to position [15, 0]
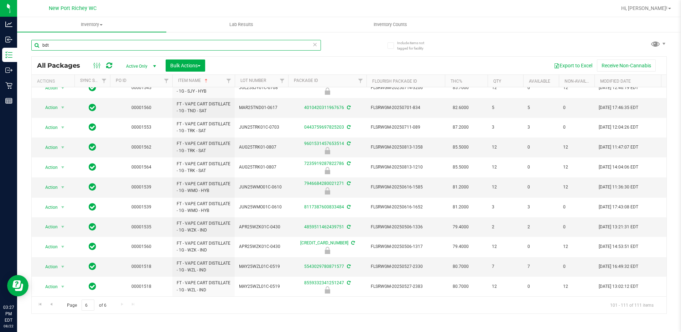
click at [57, 46] on input "bdt" at bounding box center [176, 45] width 290 height 11
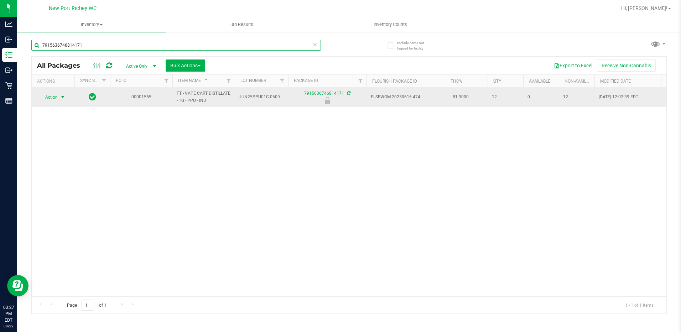
type input "7915636746814171"
click at [57, 99] on span "Action" at bounding box center [48, 97] width 19 height 10
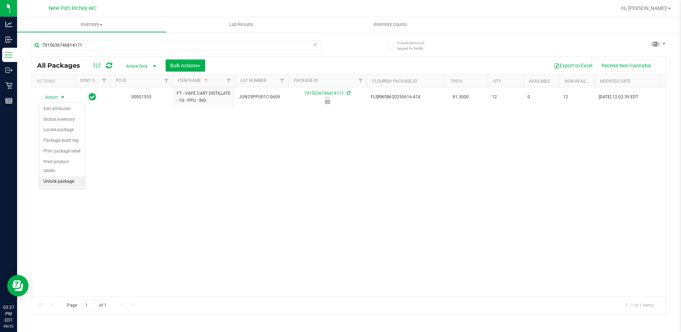
click at [57, 176] on li "Unlock package" at bounding box center [62, 181] width 46 height 11
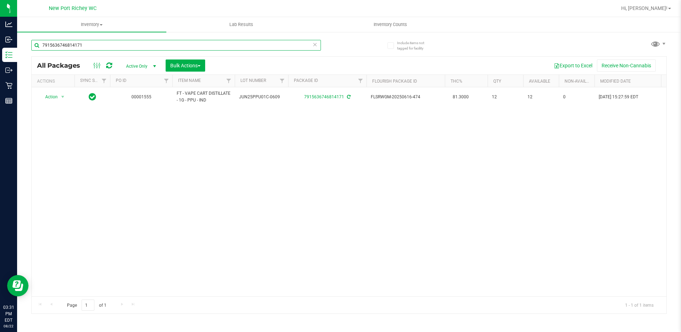
click at [91, 46] on input "7915636746814171" at bounding box center [176, 45] width 290 height 11
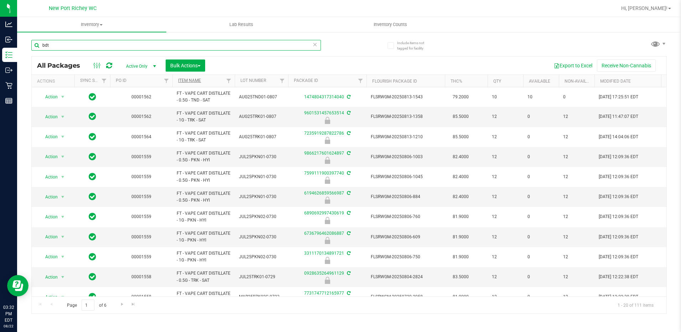
type input "bdt"
click at [187, 79] on link "Item Name" at bounding box center [189, 80] width 23 height 5
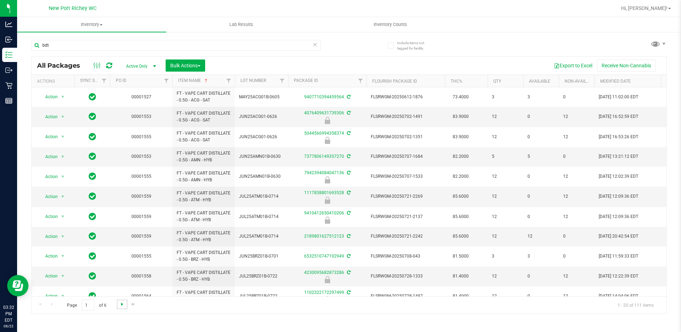
click at [121, 305] on span "Go to the next page" at bounding box center [122, 304] width 6 height 6
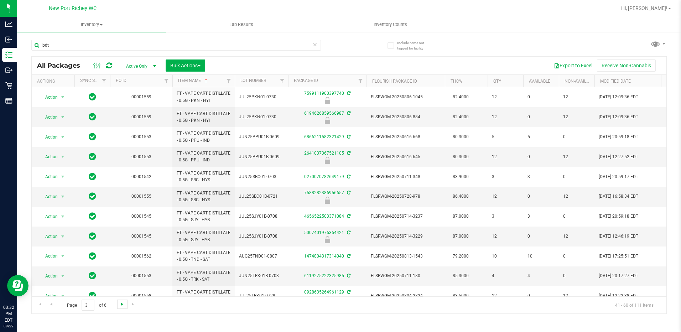
click at [121, 305] on span "Go to the next page" at bounding box center [122, 304] width 6 height 6
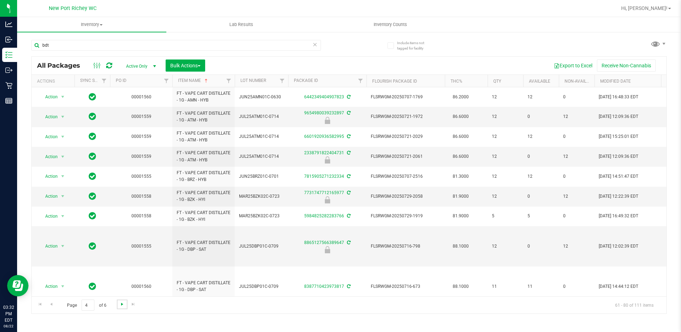
click at [121, 305] on span "Go to the next page" at bounding box center [122, 304] width 6 height 6
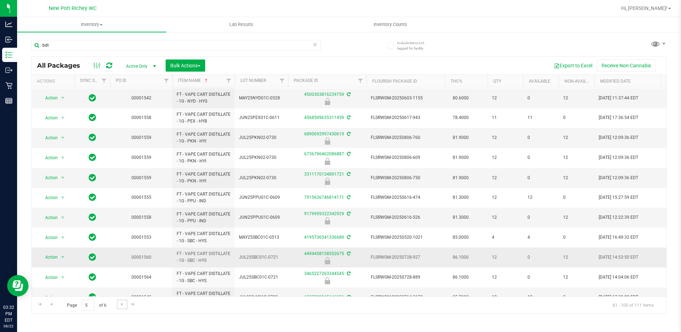
scroll to position [194, 0]
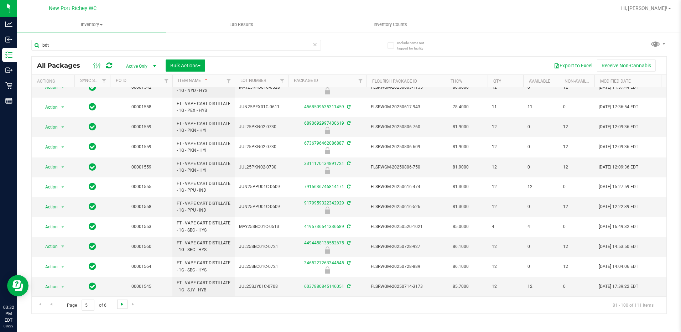
click at [123, 304] on span "Go to the next page" at bounding box center [122, 304] width 6 height 6
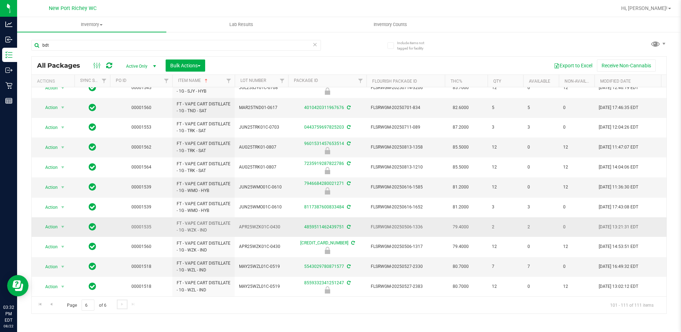
scroll to position [15, 0]
click at [75, 46] on input "bdt" at bounding box center [176, 45] width 290 height 11
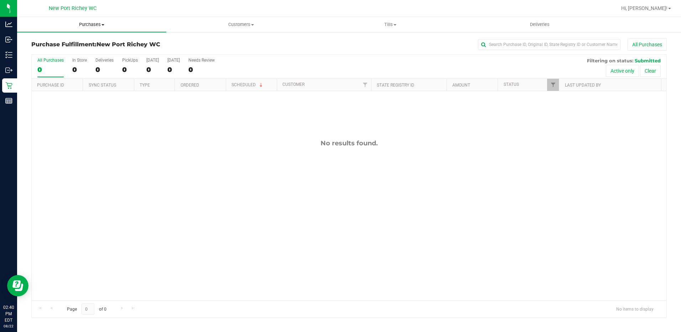
click at [103, 24] on span "Purchases" at bounding box center [91, 24] width 149 height 6
click at [63, 52] on li "Fulfillment" at bounding box center [91, 51] width 149 height 9
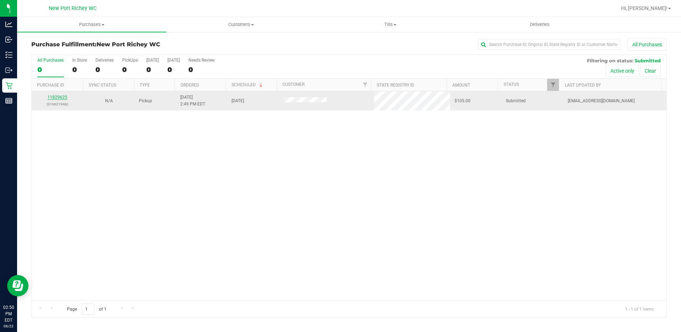
click at [60, 96] on link "11829625" at bounding box center [57, 97] width 20 height 5
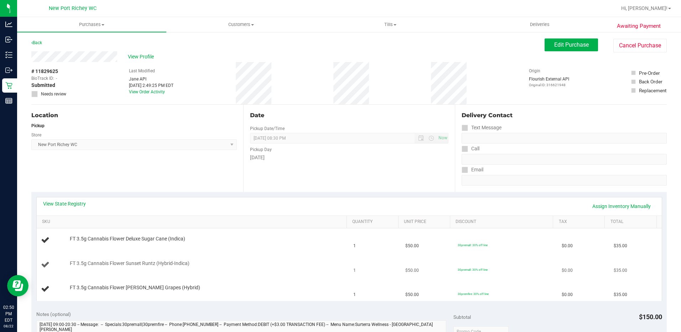
scroll to position [71, 0]
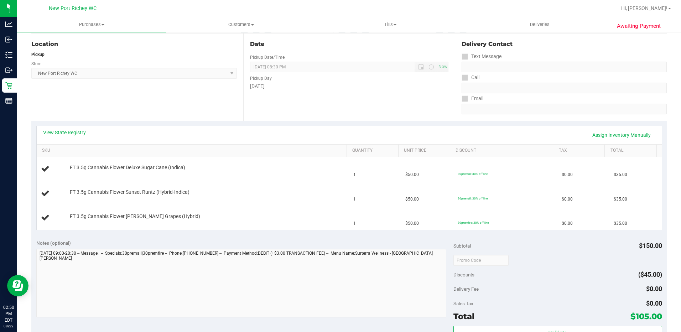
click at [59, 132] on link "View State Registry" at bounding box center [64, 132] width 43 height 7
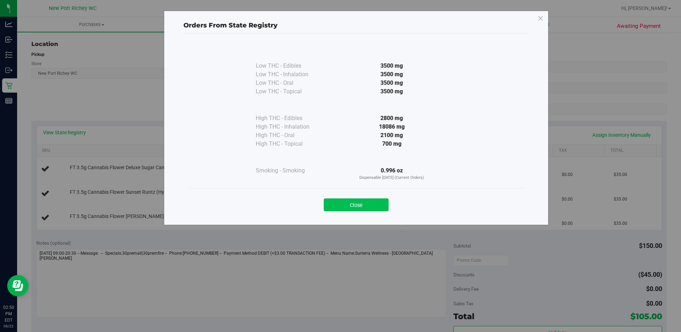
click at [362, 203] on button "Close" at bounding box center [356, 204] width 65 height 13
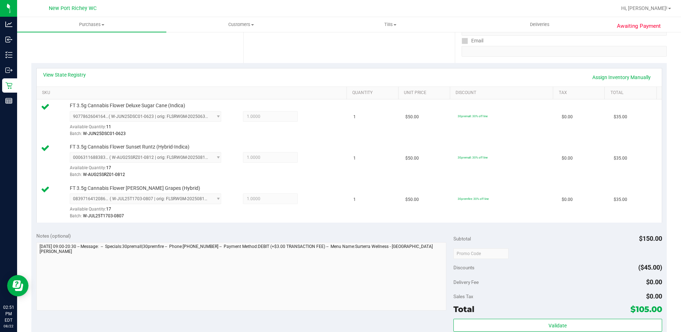
scroll to position [214, 0]
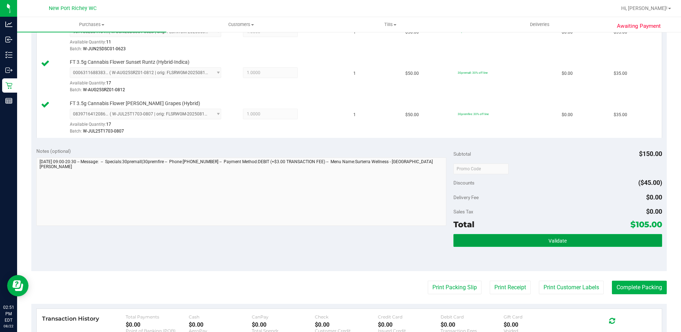
click at [550, 238] on span "Validate" at bounding box center [558, 241] width 18 height 6
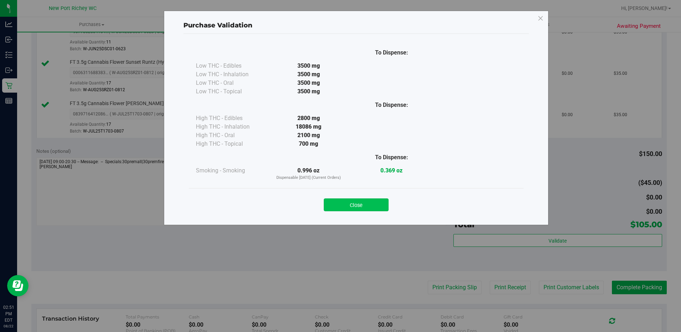
click at [350, 205] on button "Close" at bounding box center [356, 204] width 65 height 13
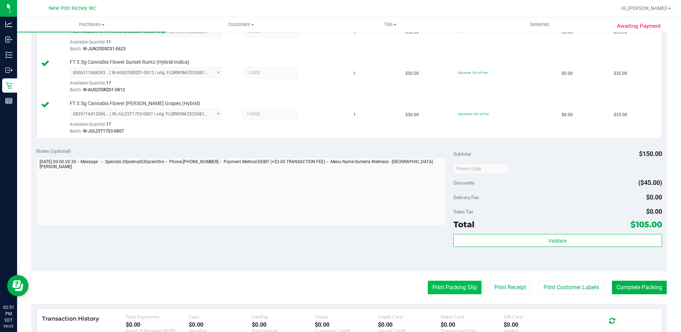
click at [441, 285] on button "Print Packing Slip" at bounding box center [455, 288] width 54 height 14
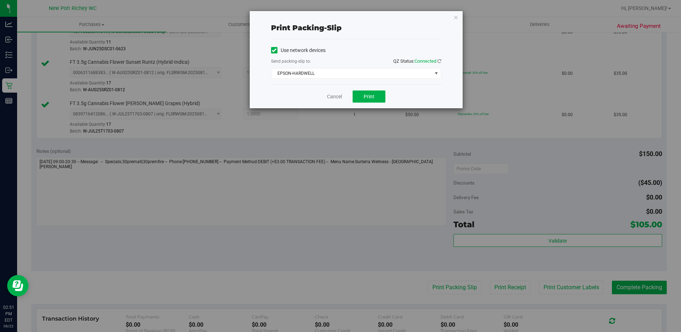
click at [363, 89] on div "Cancel Print" at bounding box center [356, 96] width 170 height 24
click at [366, 96] on span "Print" at bounding box center [369, 97] width 11 height 6
click at [332, 99] on link "Cancel" at bounding box center [334, 96] width 15 height 7
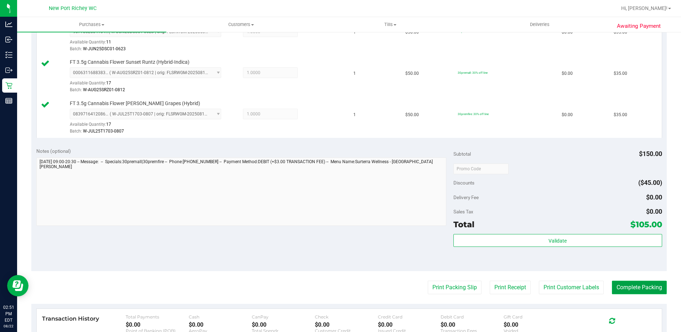
click at [628, 287] on button "Complete Packing" at bounding box center [639, 288] width 55 height 14
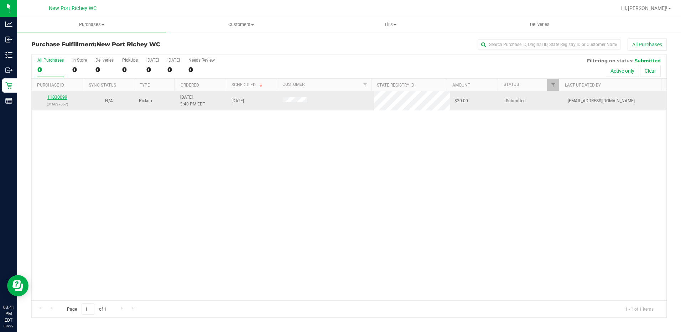
click at [66, 97] on link "11830099" at bounding box center [57, 97] width 20 height 5
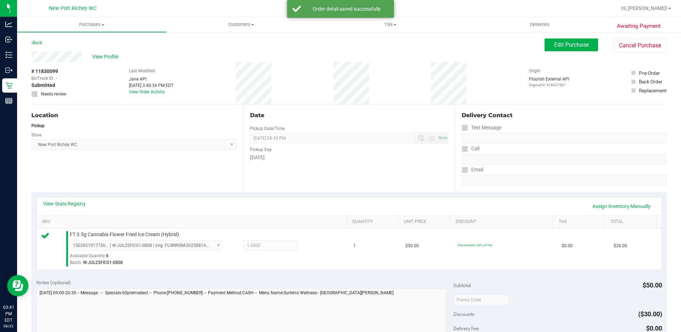
scroll to position [143, 0]
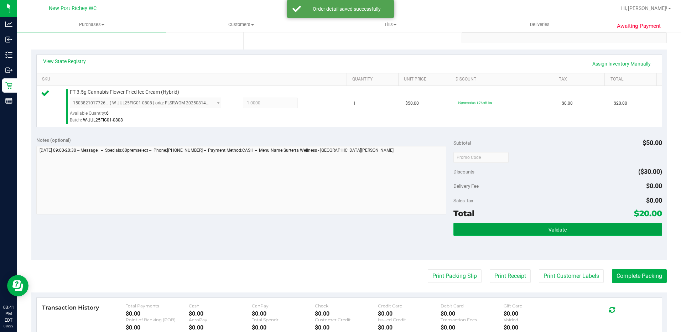
click at [505, 226] on button "Validate" at bounding box center [558, 229] width 209 height 13
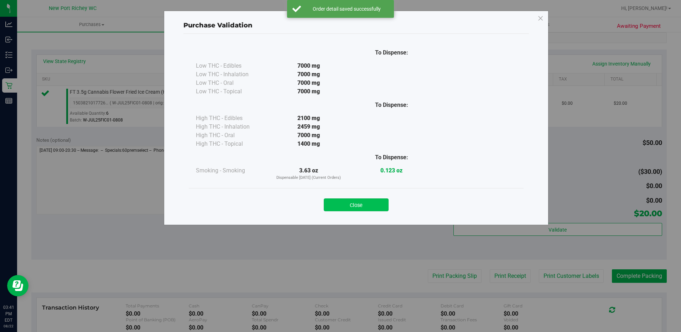
click at [378, 208] on button "Close" at bounding box center [356, 204] width 65 height 13
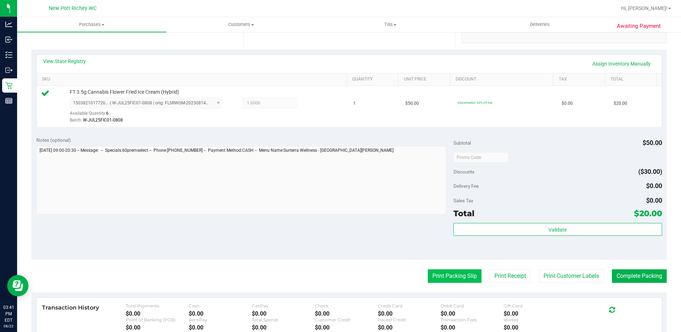
click at [436, 275] on button "Print Packing Slip" at bounding box center [455, 276] width 54 height 14
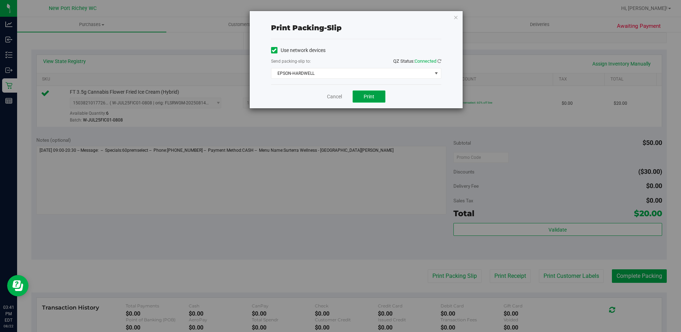
click at [380, 95] on button "Print" at bounding box center [369, 97] width 33 height 12
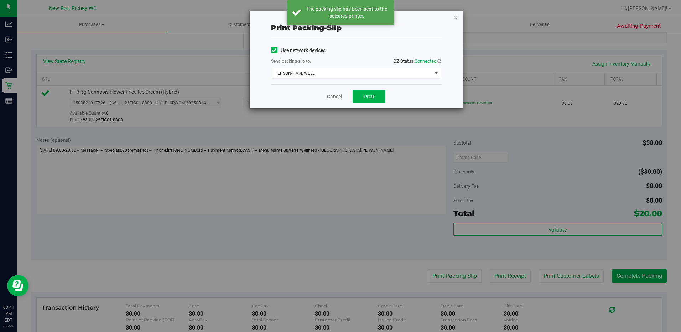
click at [336, 98] on link "Cancel" at bounding box center [334, 96] width 15 height 7
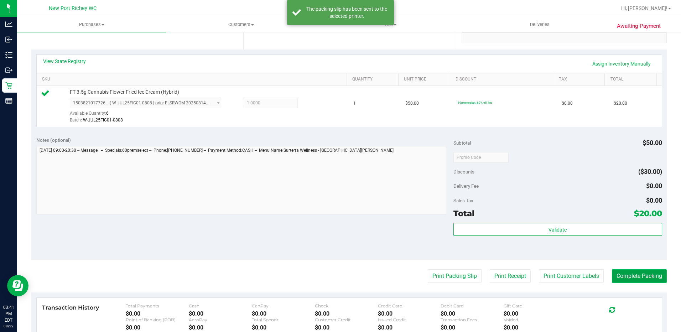
click at [625, 275] on button "Complete Packing" at bounding box center [639, 276] width 55 height 14
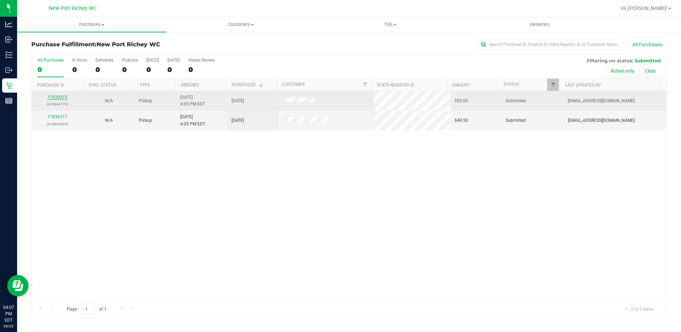
click at [59, 96] on link "11830315" at bounding box center [57, 97] width 20 height 5
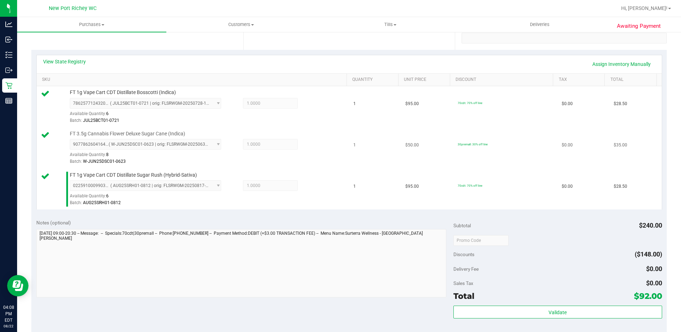
scroll to position [143, 0]
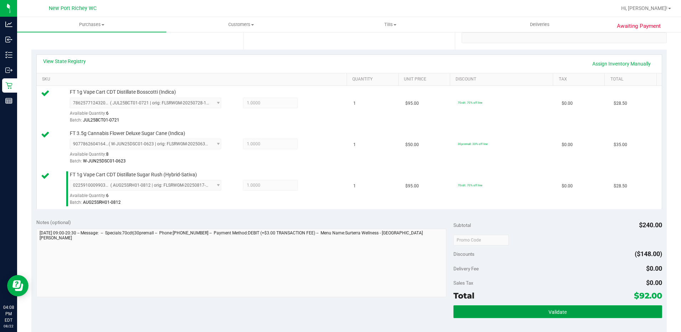
click at [509, 314] on button "Validate" at bounding box center [558, 311] width 209 height 13
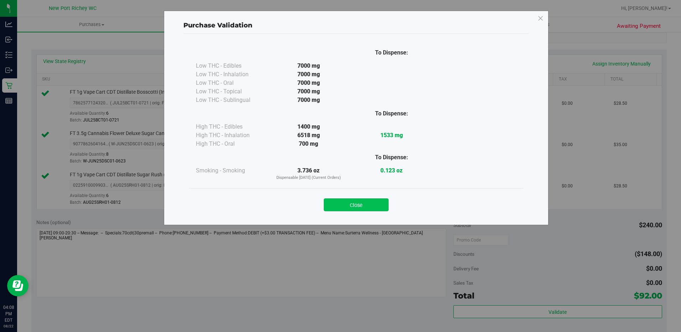
click at [367, 207] on button "Close" at bounding box center [356, 204] width 65 height 13
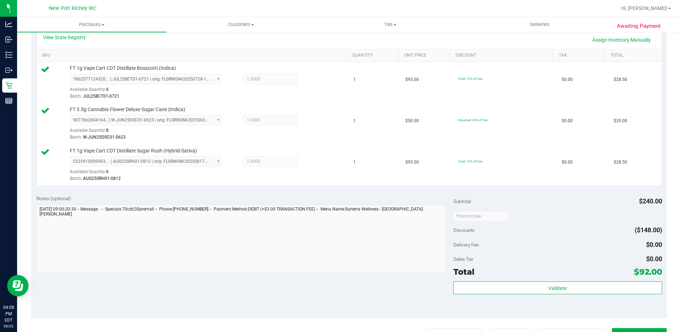
scroll to position [249, 0]
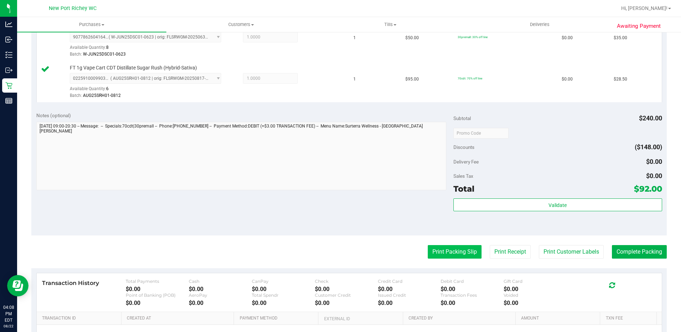
click at [441, 252] on button "Print Packing Slip" at bounding box center [455, 252] width 54 height 14
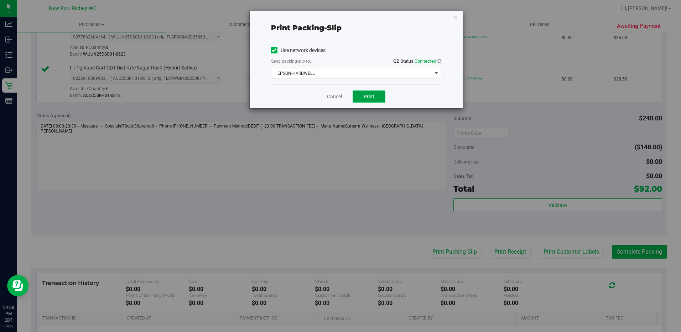
click at [367, 96] on span "Print" at bounding box center [369, 97] width 11 height 6
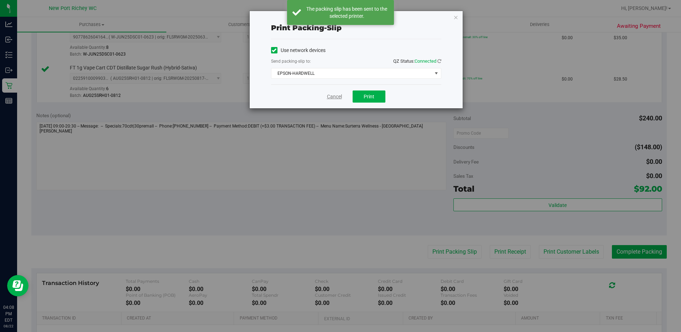
click at [336, 96] on link "Cancel" at bounding box center [334, 96] width 15 height 7
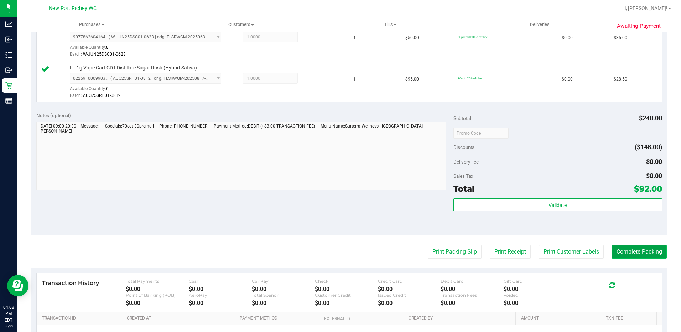
click at [619, 249] on button "Complete Packing" at bounding box center [639, 252] width 55 height 14
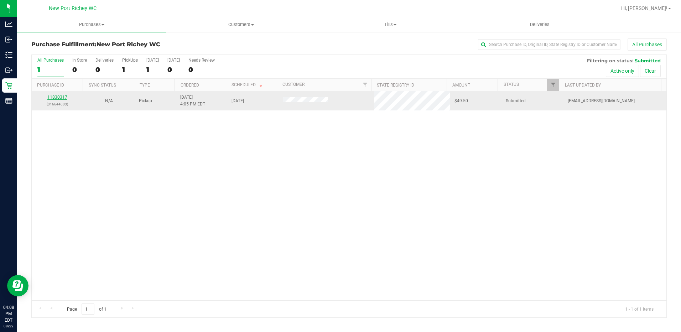
click at [63, 97] on link "11830317" at bounding box center [57, 97] width 20 height 5
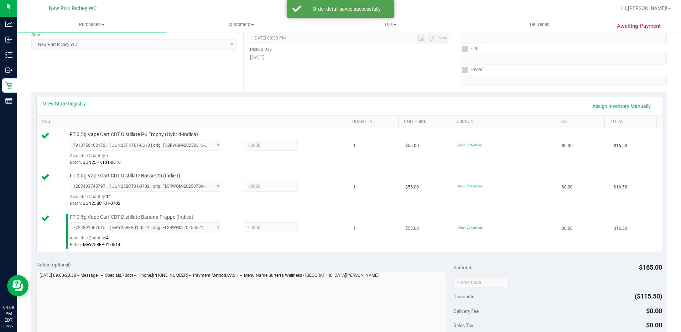
scroll to position [178, 0]
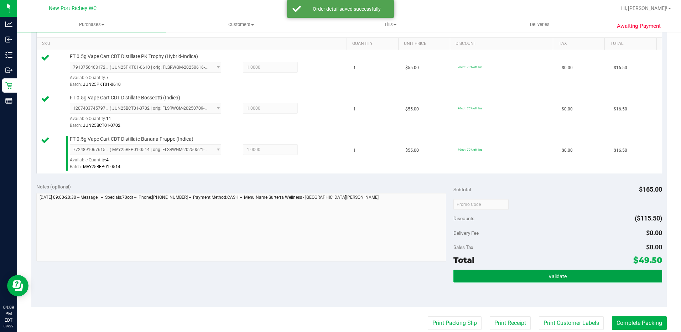
click at [505, 276] on button "Validate" at bounding box center [558, 276] width 209 height 13
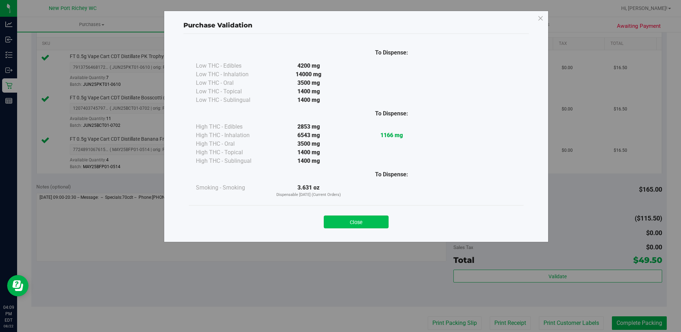
click at [370, 217] on button "Close" at bounding box center [356, 222] width 65 height 13
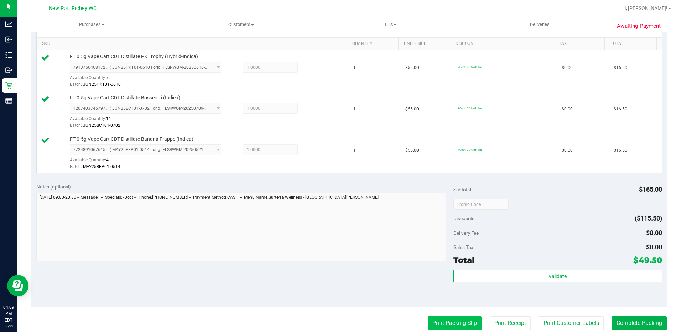
click at [449, 323] on button "Print Packing Slip" at bounding box center [455, 323] width 54 height 14
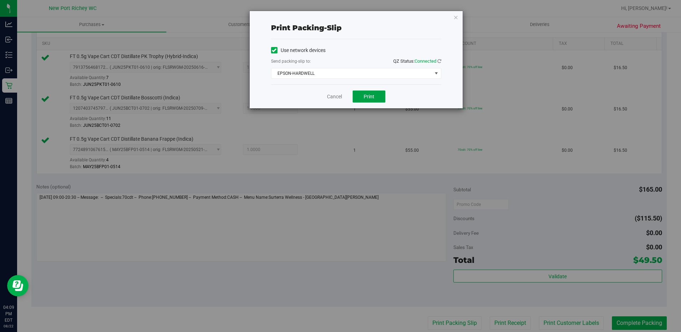
click at [370, 96] on span "Print" at bounding box center [369, 97] width 11 height 6
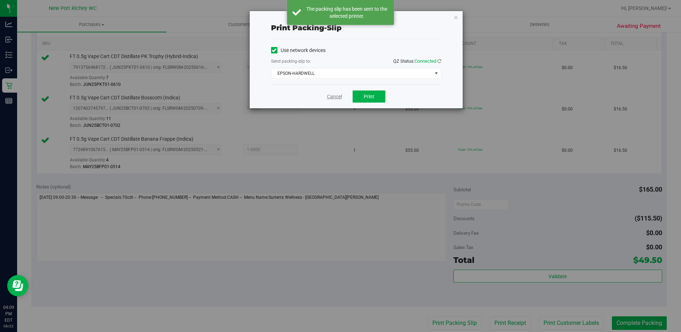
click at [339, 97] on link "Cancel" at bounding box center [334, 96] width 15 height 7
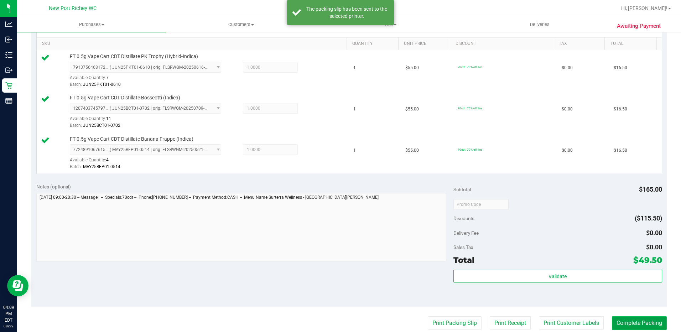
click at [624, 324] on button "Complete Packing" at bounding box center [639, 323] width 55 height 14
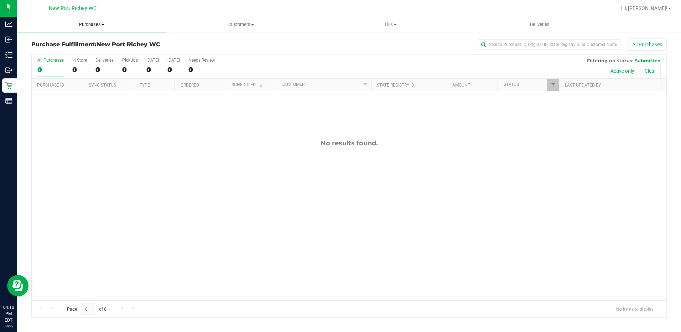
click at [90, 26] on span "Purchases" at bounding box center [91, 24] width 149 height 6
click at [77, 41] on span "Summary of purchases" at bounding box center [53, 43] width 73 height 6
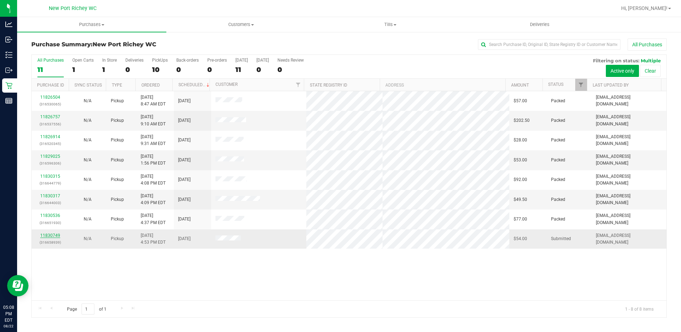
click at [43, 235] on link "11830749" at bounding box center [50, 235] width 20 height 5
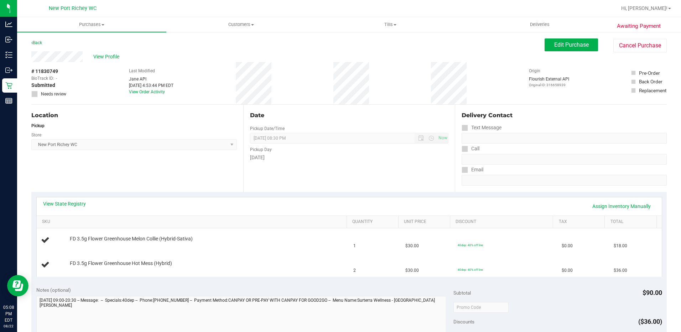
scroll to position [107, 0]
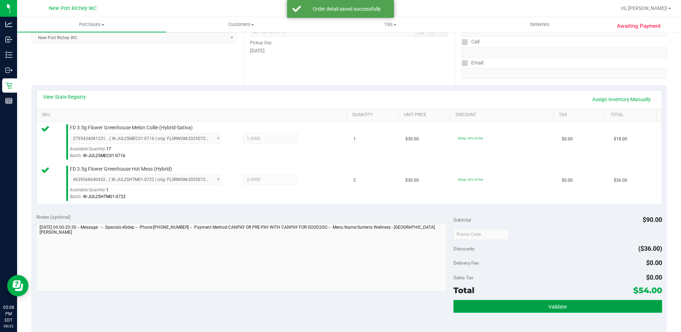
click at [494, 310] on button "Validate" at bounding box center [558, 306] width 209 height 13
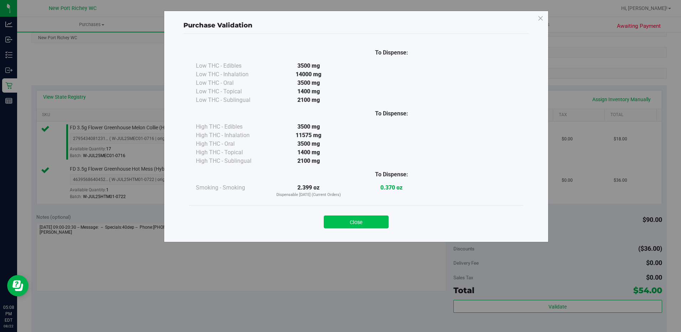
click at [336, 228] on button "Close" at bounding box center [356, 222] width 65 height 13
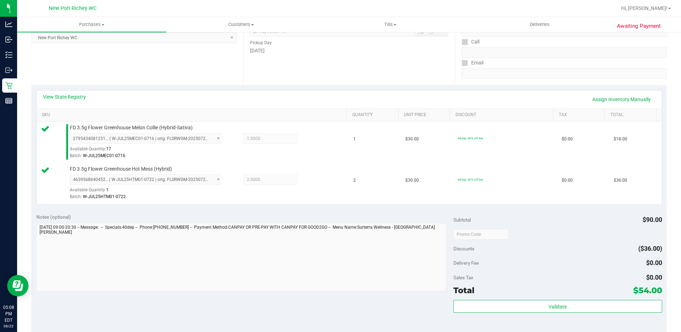
scroll to position [249, 0]
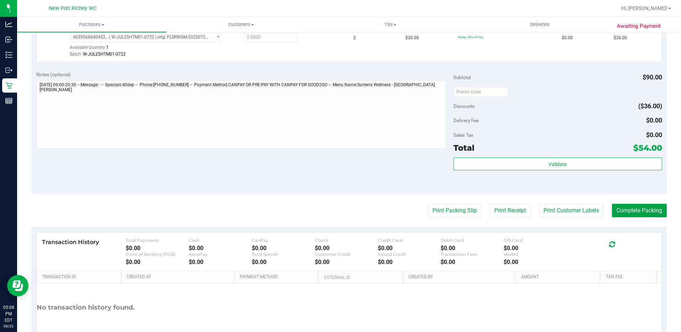
click at [638, 215] on button "Complete Packing" at bounding box center [639, 211] width 55 height 14
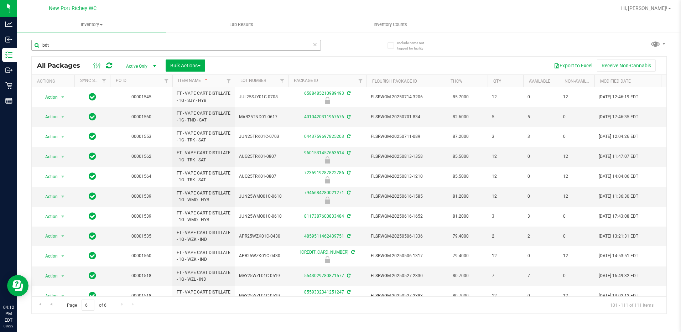
scroll to position [15, 0]
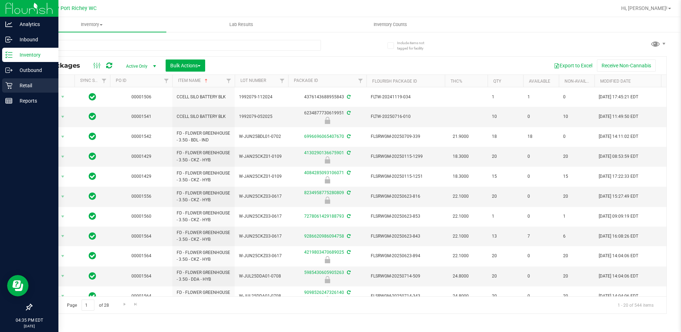
click at [8, 86] on icon at bounding box center [8, 85] width 7 height 7
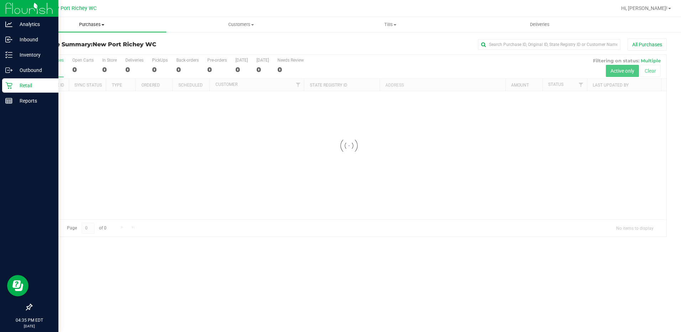
click at [82, 24] on span "Purchases" at bounding box center [91, 24] width 149 height 6
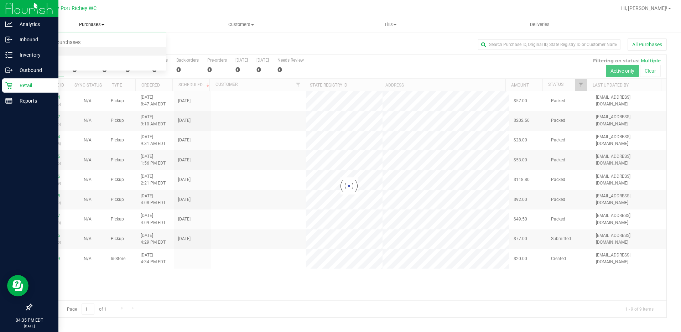
click at [66, 48] on li "Fulfillment" at bounding box center [91, 51] width 149 height 9
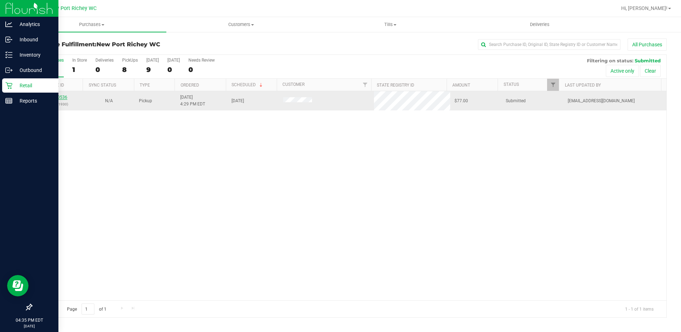
click at [63, 96] on link "11830536" at bounding box center [57, 97] width 20 height 5
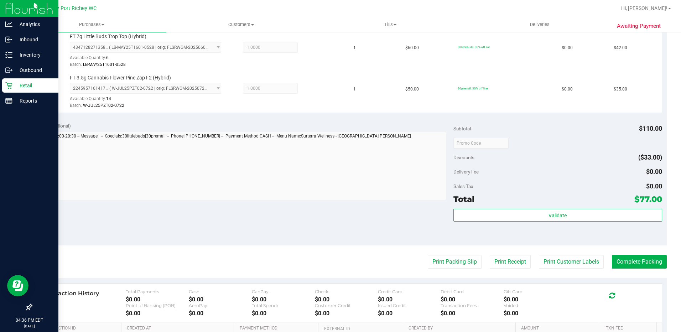
scroll to position [214, 0]
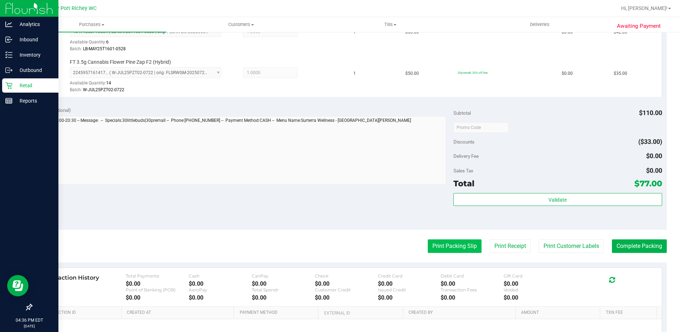
click at [467, 245] on button "Print Packing Slip" at bounding box center [455, 246] width 54 height 14
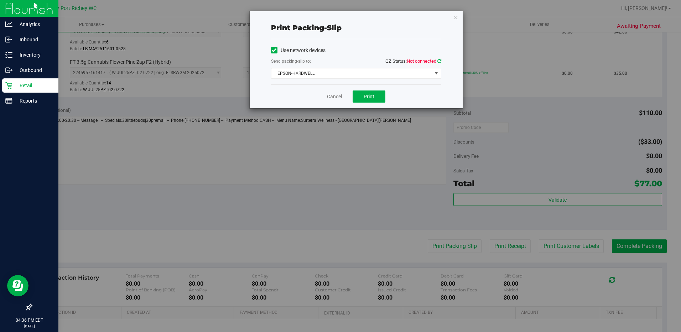
click at [440, 58] on link at bounding box center [440, 60] width 4 height 5
click at [368, 100] on button "Print" at bounding box center [369, 97] width 33 height 12
click at [339, 99] on link "Cancel" at bounding box center [334, 96] width 15 height 7
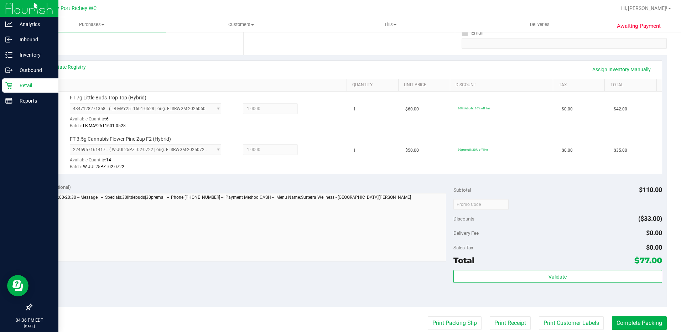
scroll to position [249, 0]
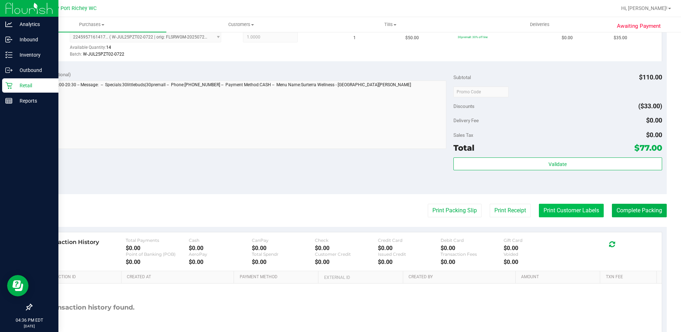
click at [550, 215] on button "Print Customer Labels" at bounding box center [571, 211] width 65 height 14
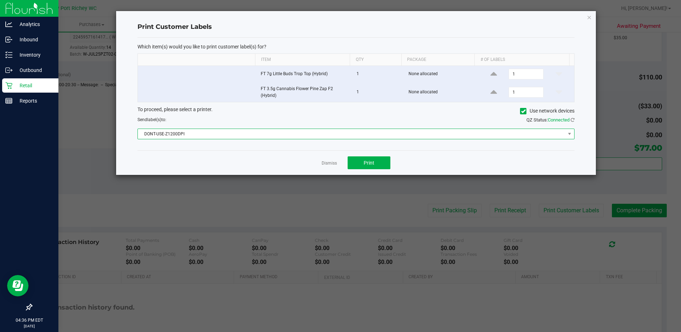
click at [351, 131] on span "DONT-USE-Z1200DPI" at bounding box center [352, 134] width 428 height 10
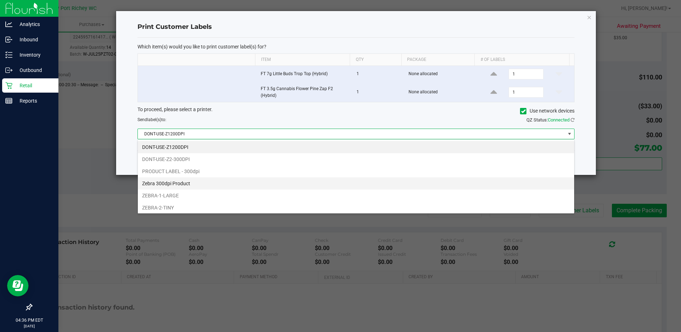
scroll to position [62, 0]
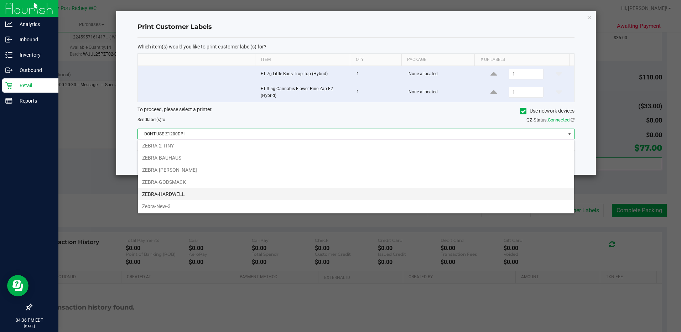
click at [243, 190] on li "ZEBRA-HARDWELL" at bounding box center [356, 194] width 437 height 12
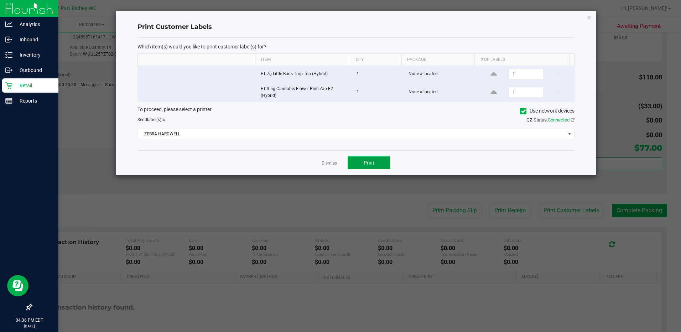
click at [357, 163] on button "Print" at bounding box center [369, 162] width 43 height 13
click at [331, 163] on link "Dismiss" at bounding box center [329, 163] width 15 height 6
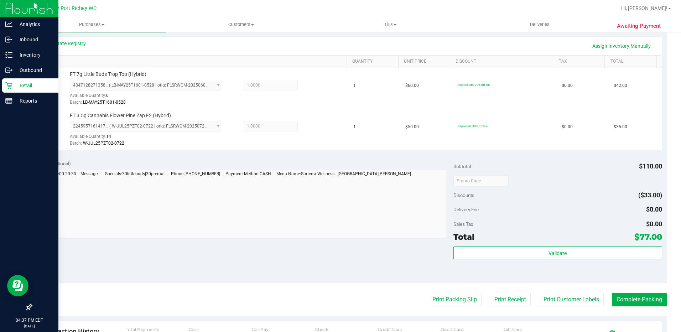
scroll to position [178, 0]
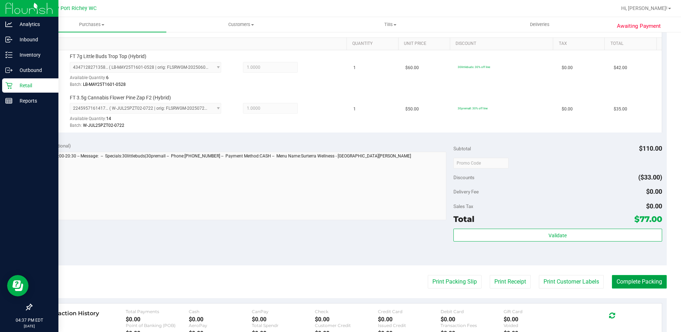
click at [648, 283] on button "Complete Packing" at bounding box center [639, 282] width 55 height 14
